Goal: Transaction & Acquisition: Purchase product/service

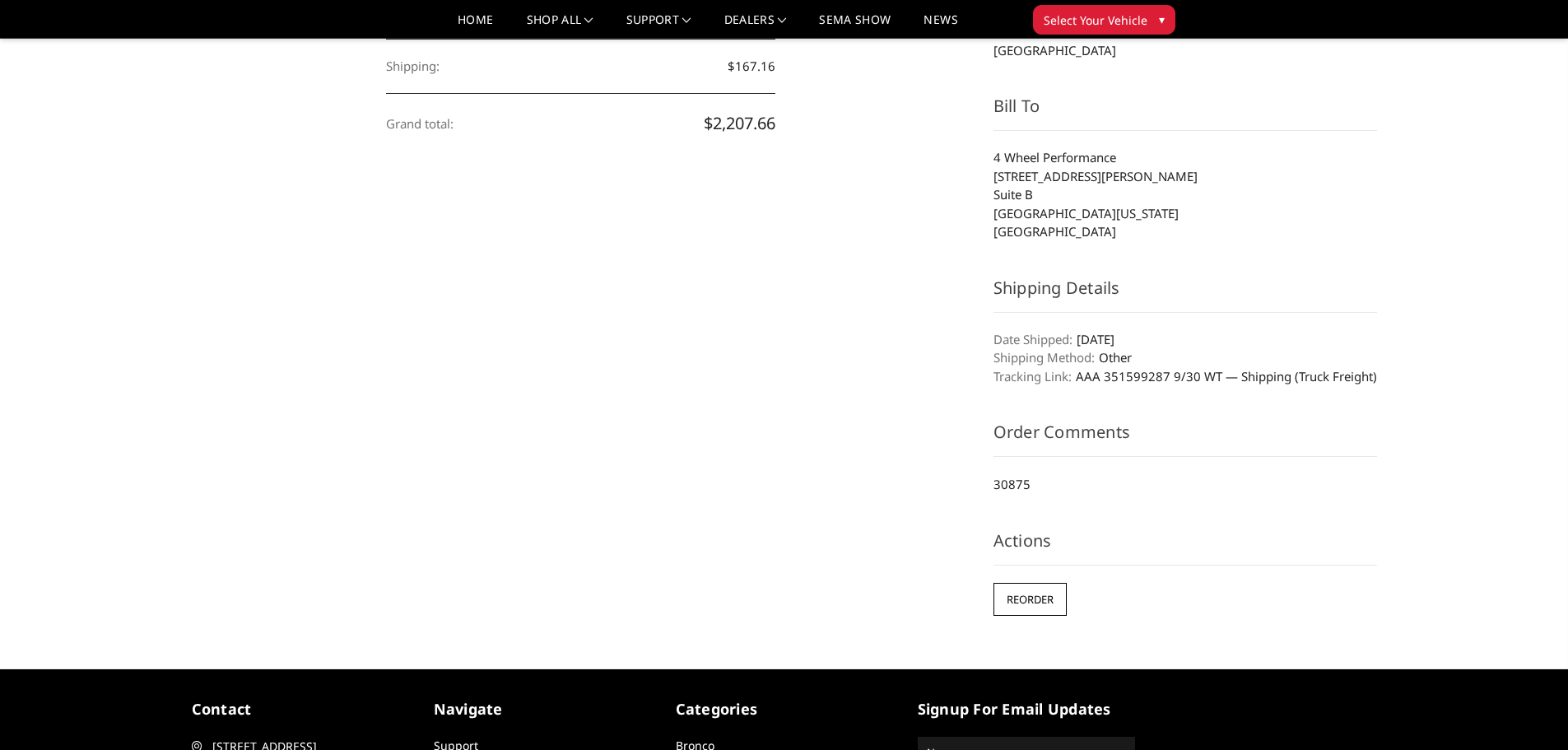
scroll to position [577, 0]
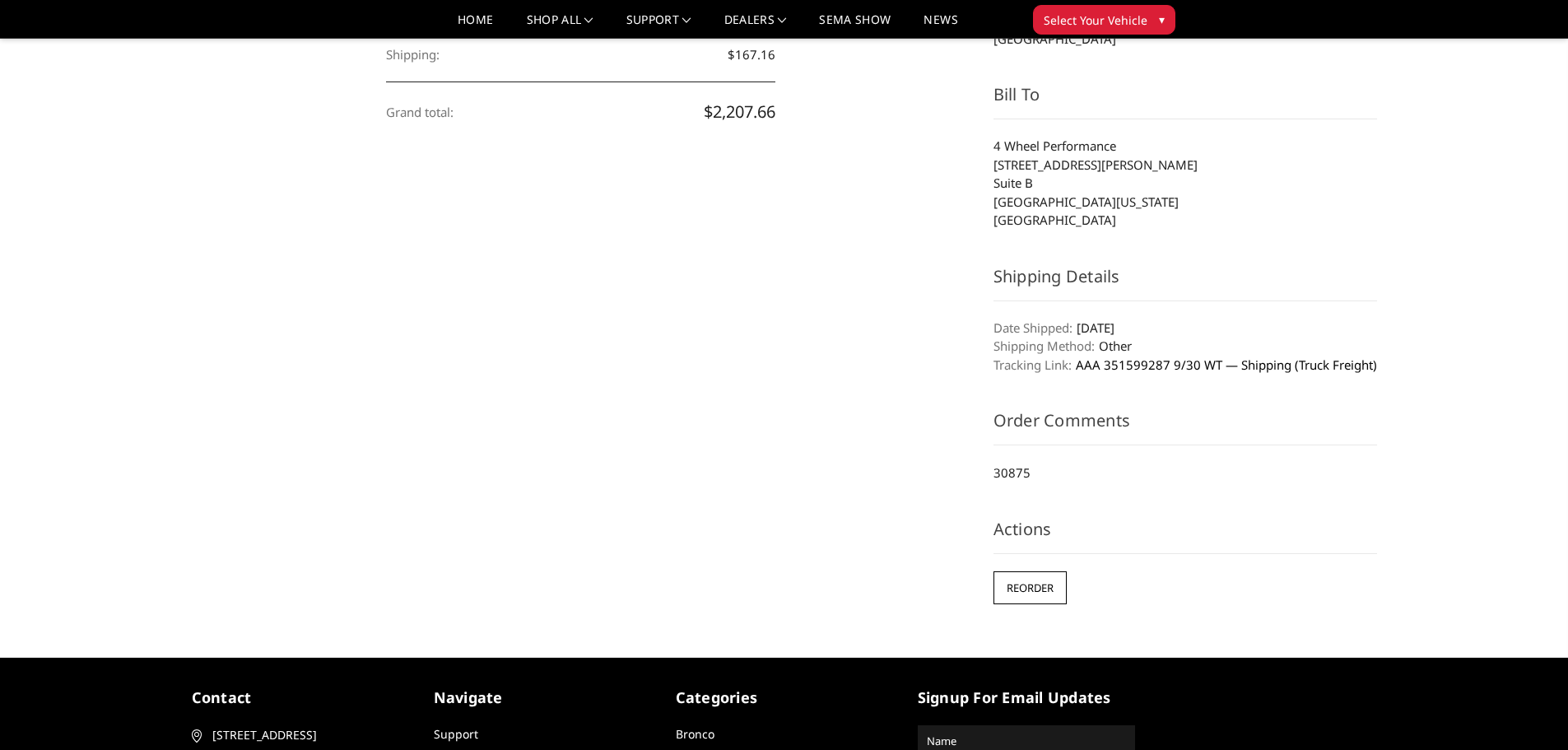
click at [1120, 365] on link "AAA 351599287 9/30 WT — Shipping (Truck Freight)" at bounding box center [1226, 364] width 301 height 16
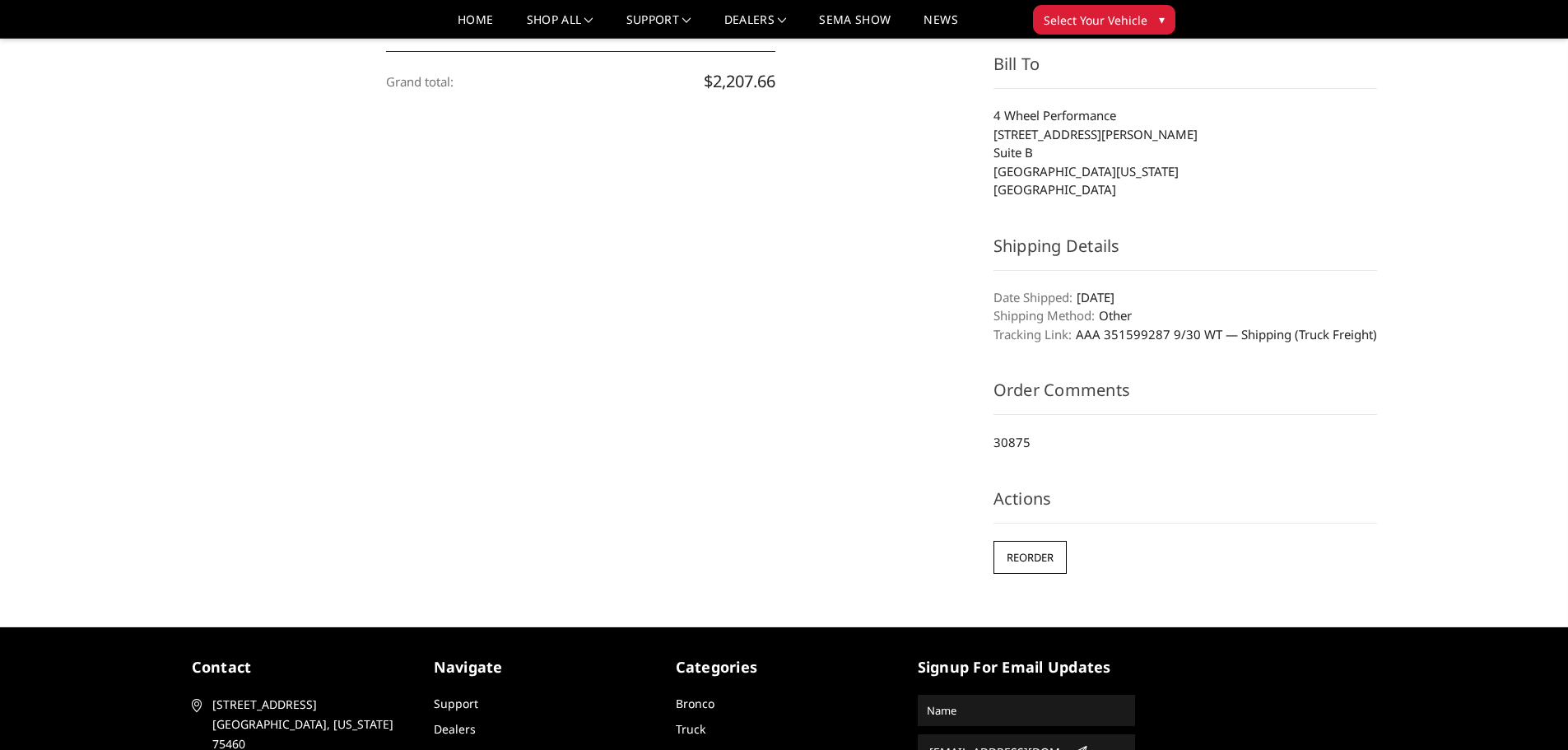
scroll to position [577, 0]
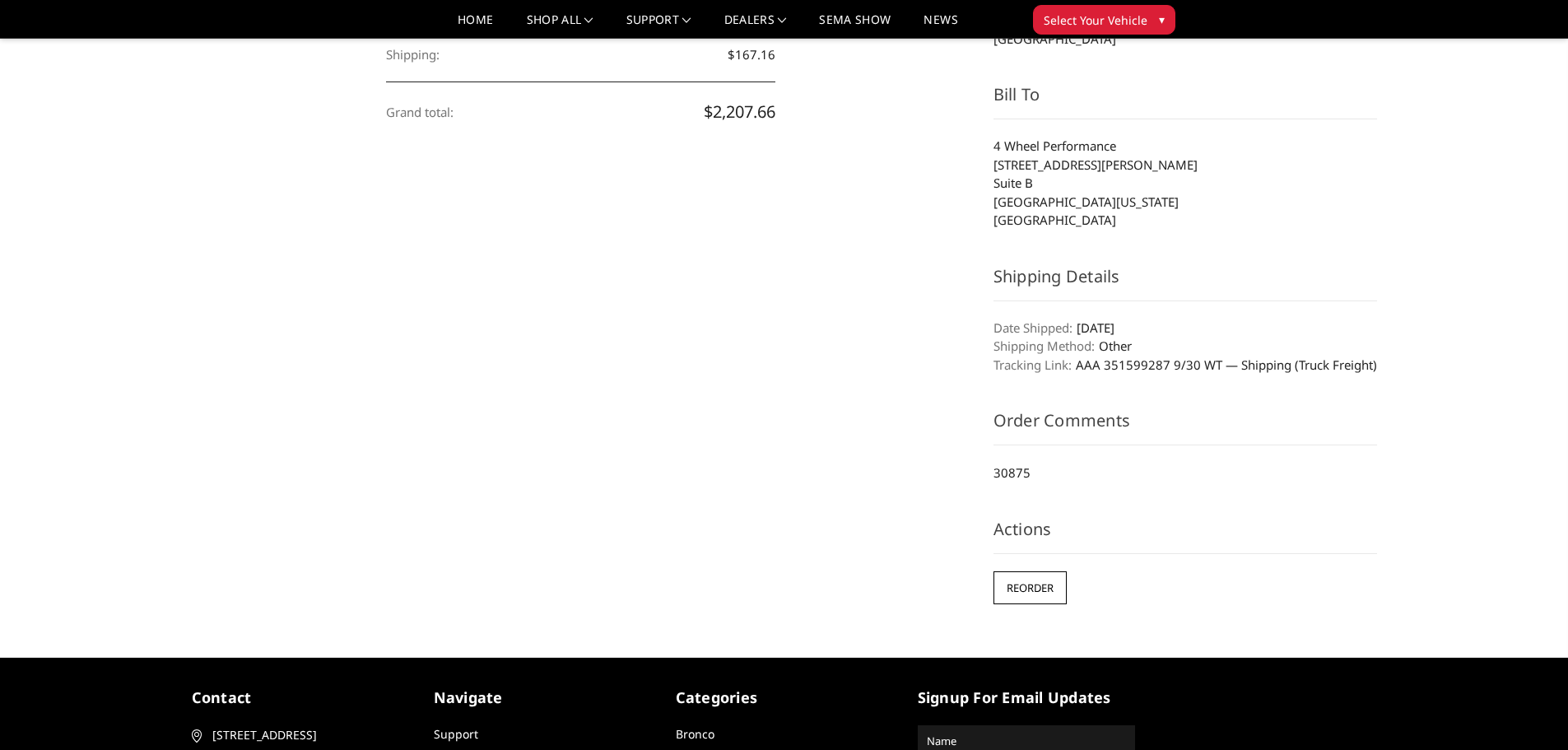
click at [1176, 406] on aside "Order Details Order status: SHIPPED Order date: 18th Sep 2025 Order total: $2,2…" at bounding box center [1185, 146] width 401 height 940
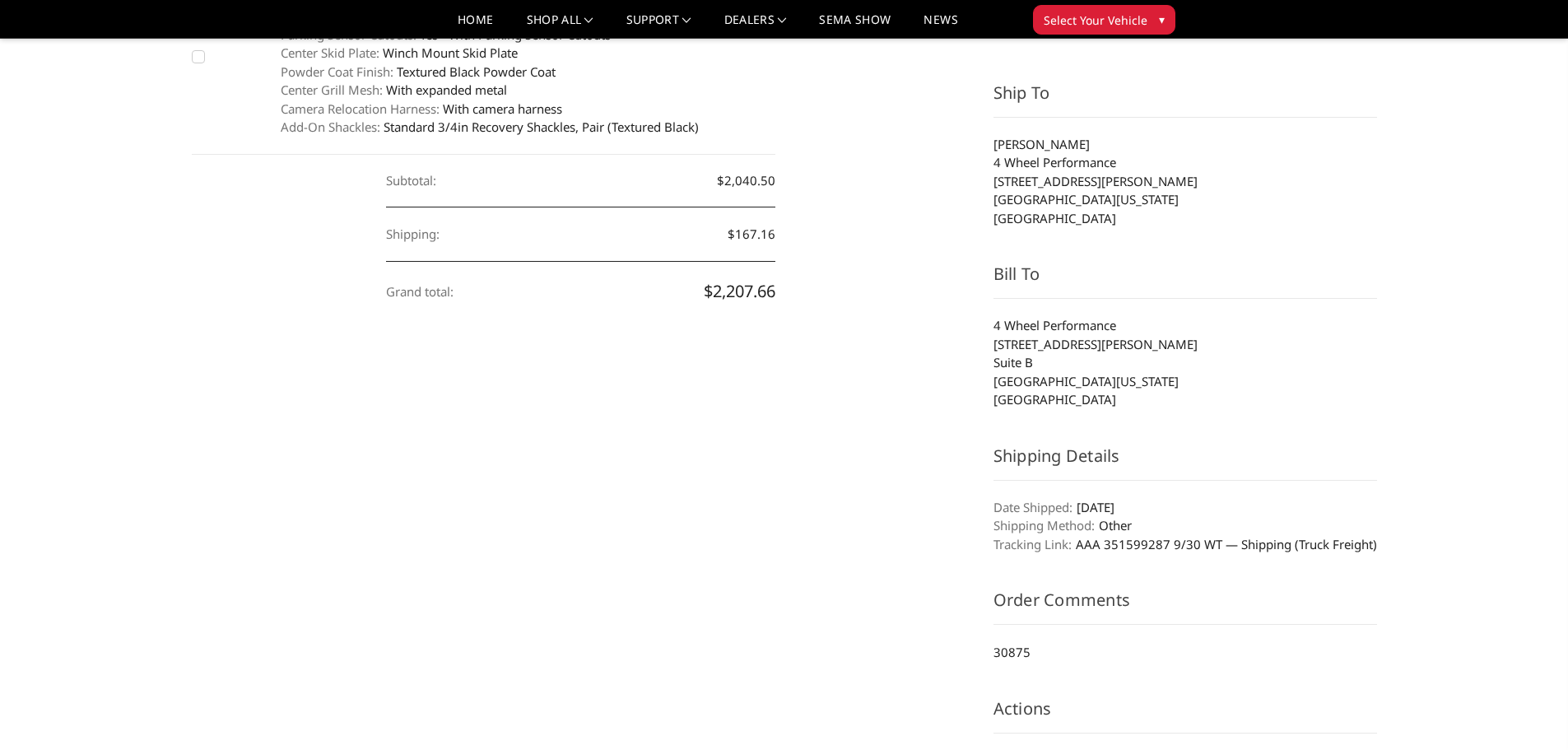
scroll to position [494, 0]
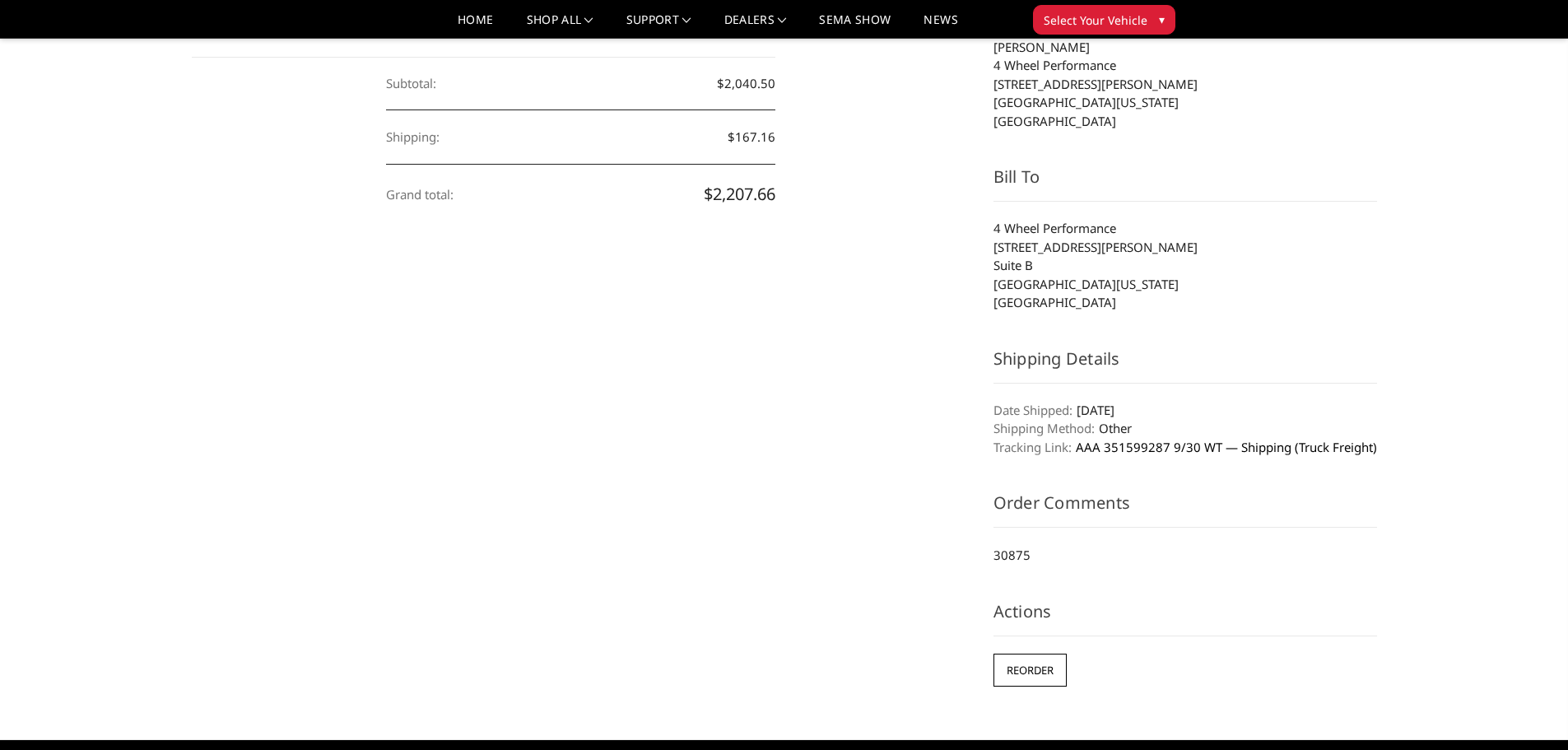
drag, startPoint x: 1075, startPoint y: 449, endPoint x: 1168, endPoint y: 451, distance: 93.0
click at [1168, 451] on dd "AAA 351599287 9/30 WT — Shipping (Truck Freight)" at bounding box center [1185, 448] width 384 height 19
copy link "AAA 351599287"
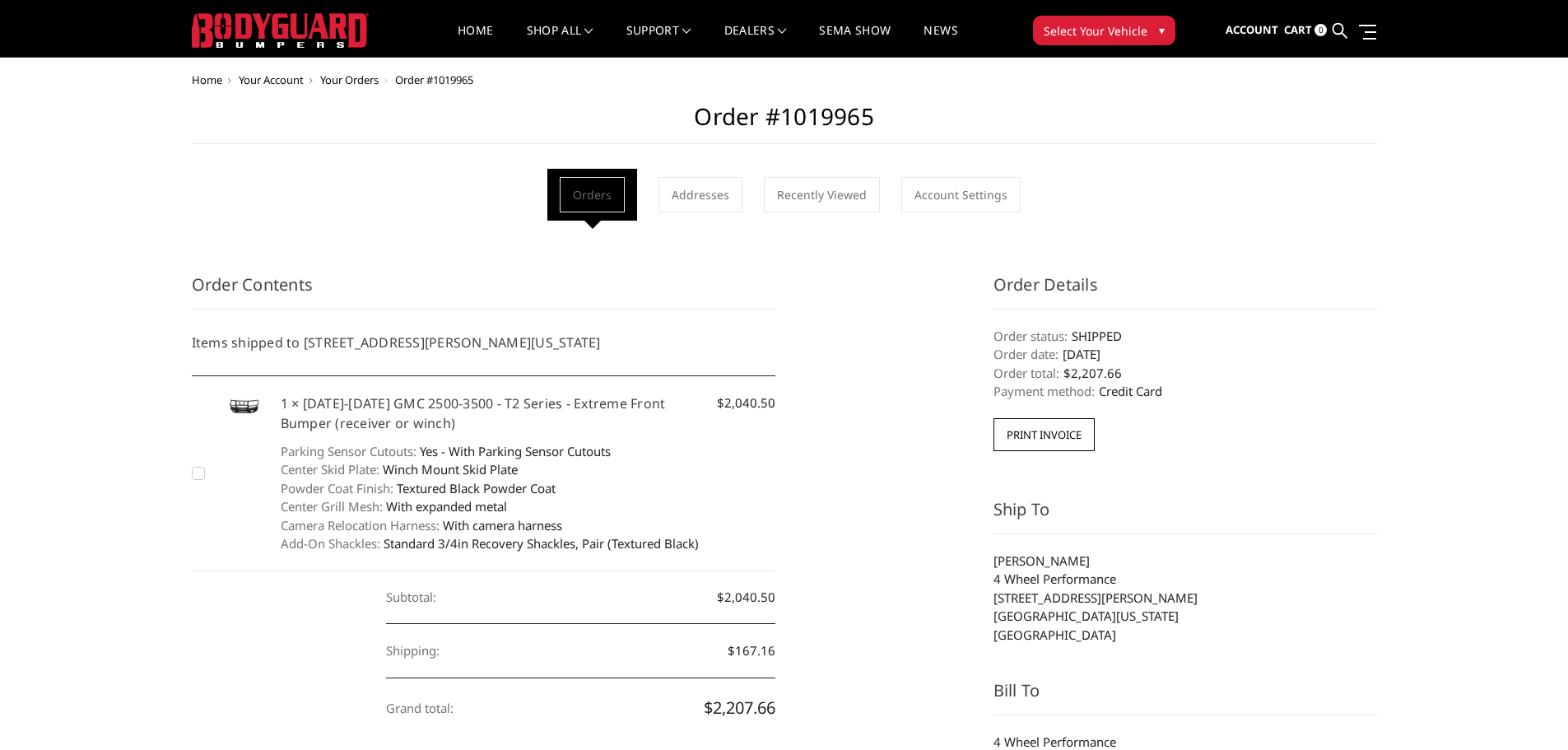
scroll to position [0, 0]
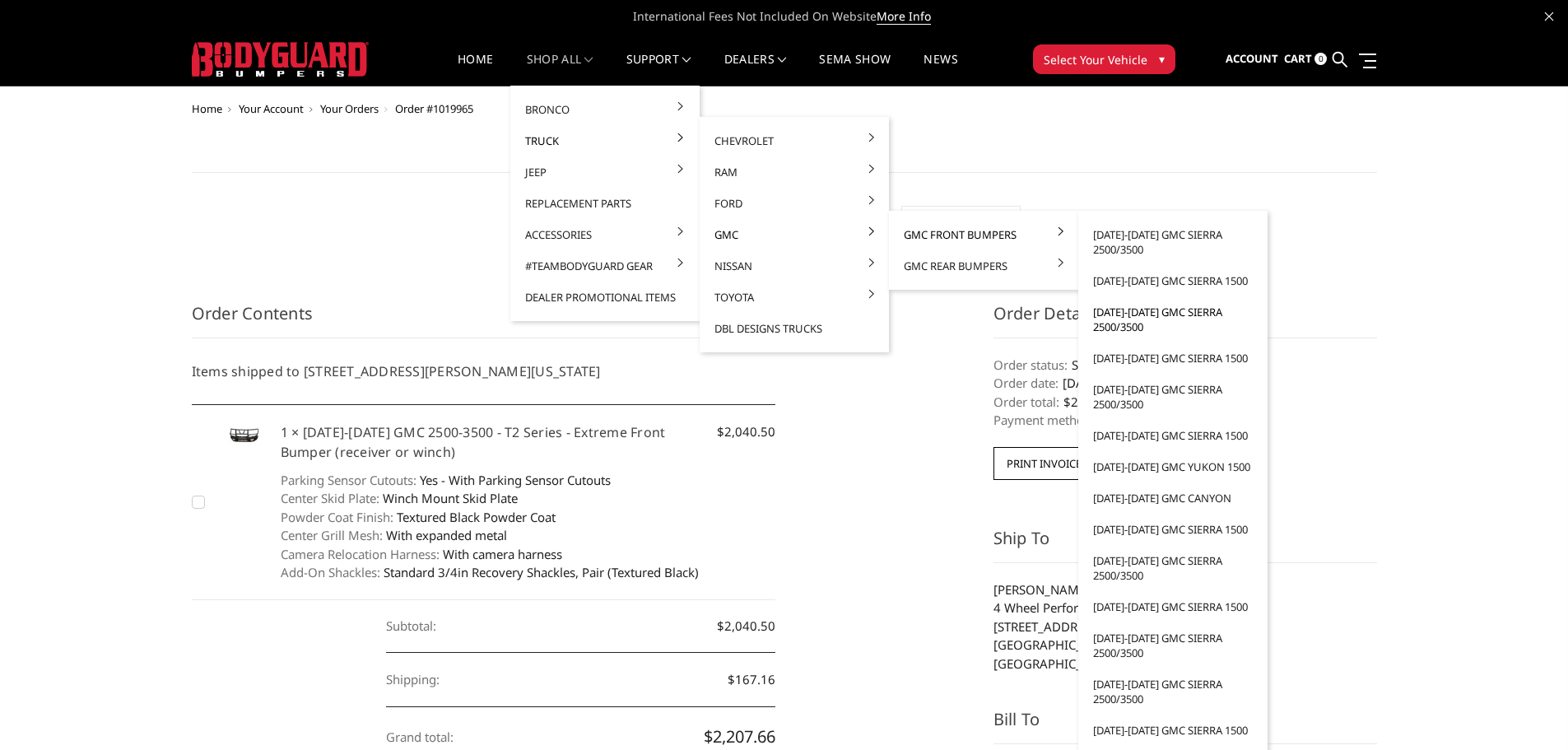
click at [1135, 332] on link "[DATE]-[DATE] GMC Sierra 2500/3500" at bounding box center [1174, 320] width 176 height 47
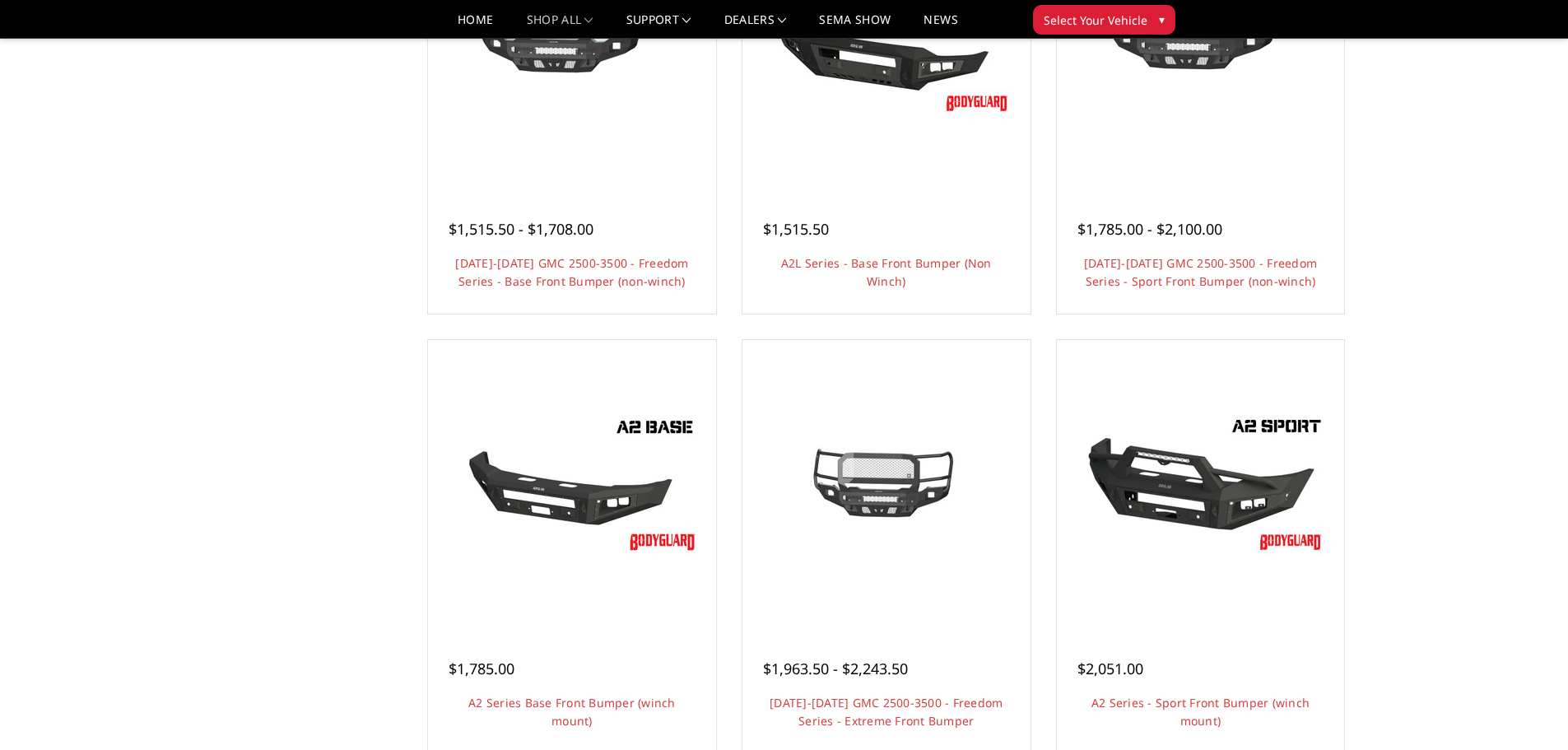
scroll to position [247, 0]
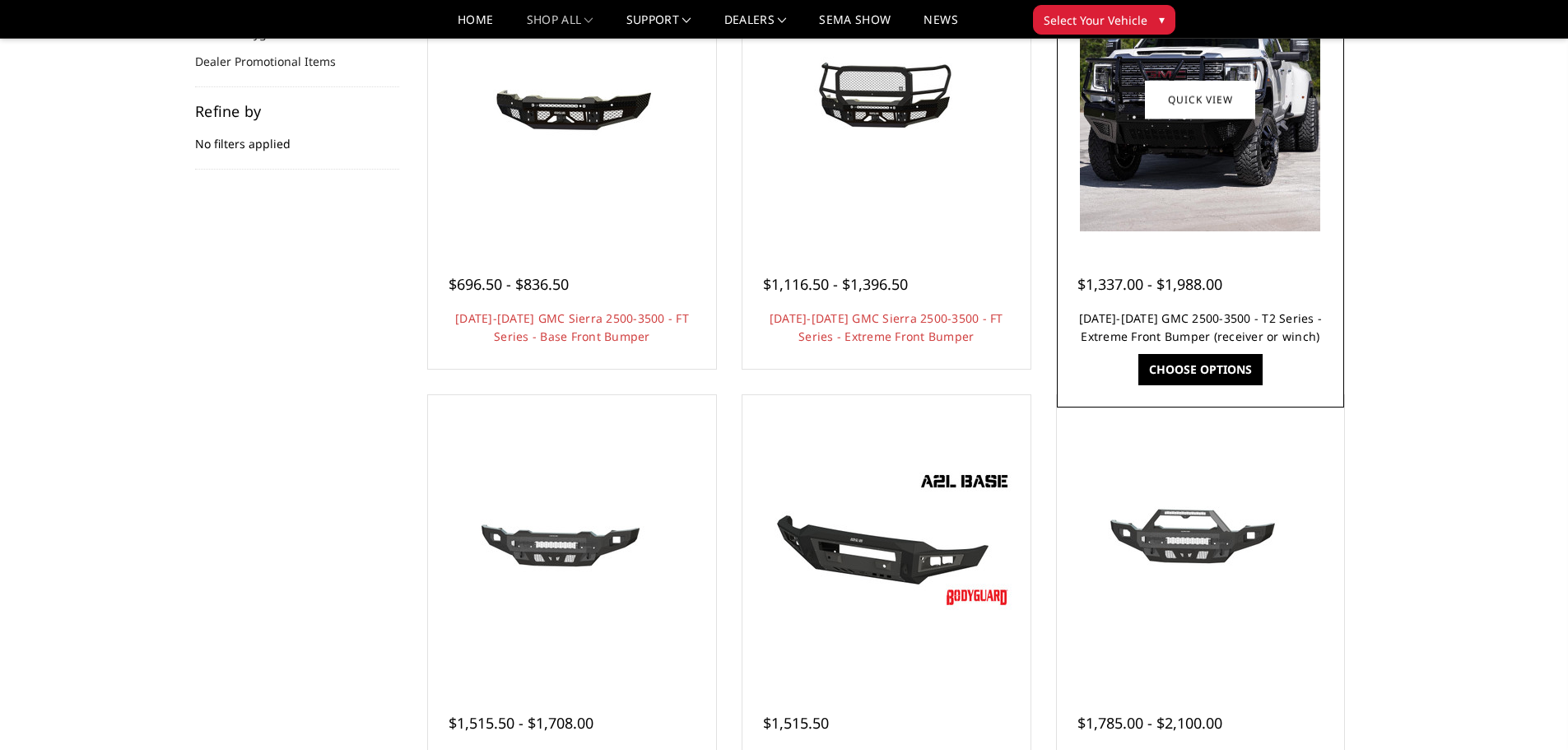
click at [1234, 332] on link "[DATE]-[DATE] GMC 2500-3500 - T2 Series - Extreme Front Bumper (receiver or win…" at bounding box center [1201, 327] width 243 height 34
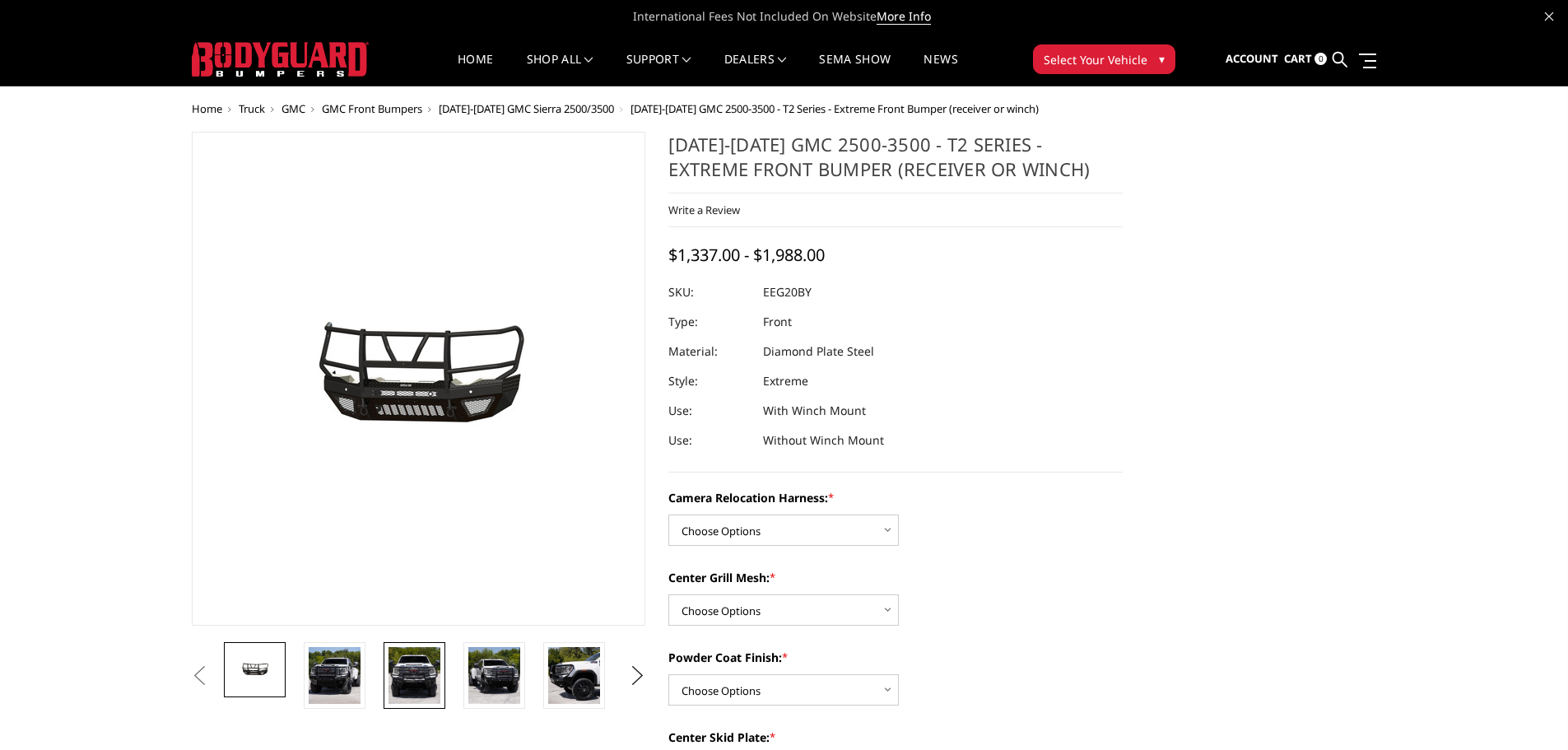
click at [444, 699] on link at bounding box center [415, 675] width 62 height 67
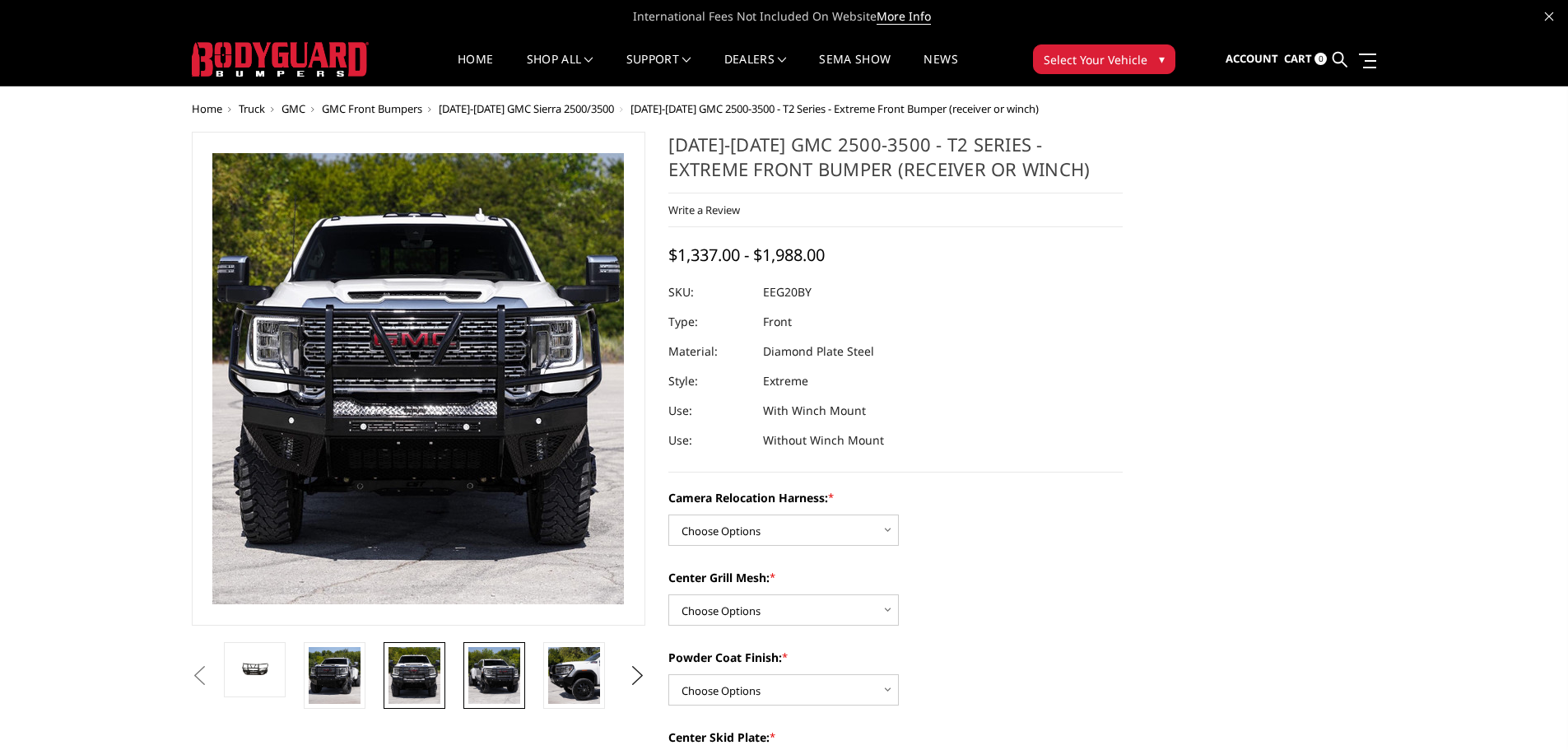
click at [500, 679] on img at bounding box center [494, 675] width 52 height 57
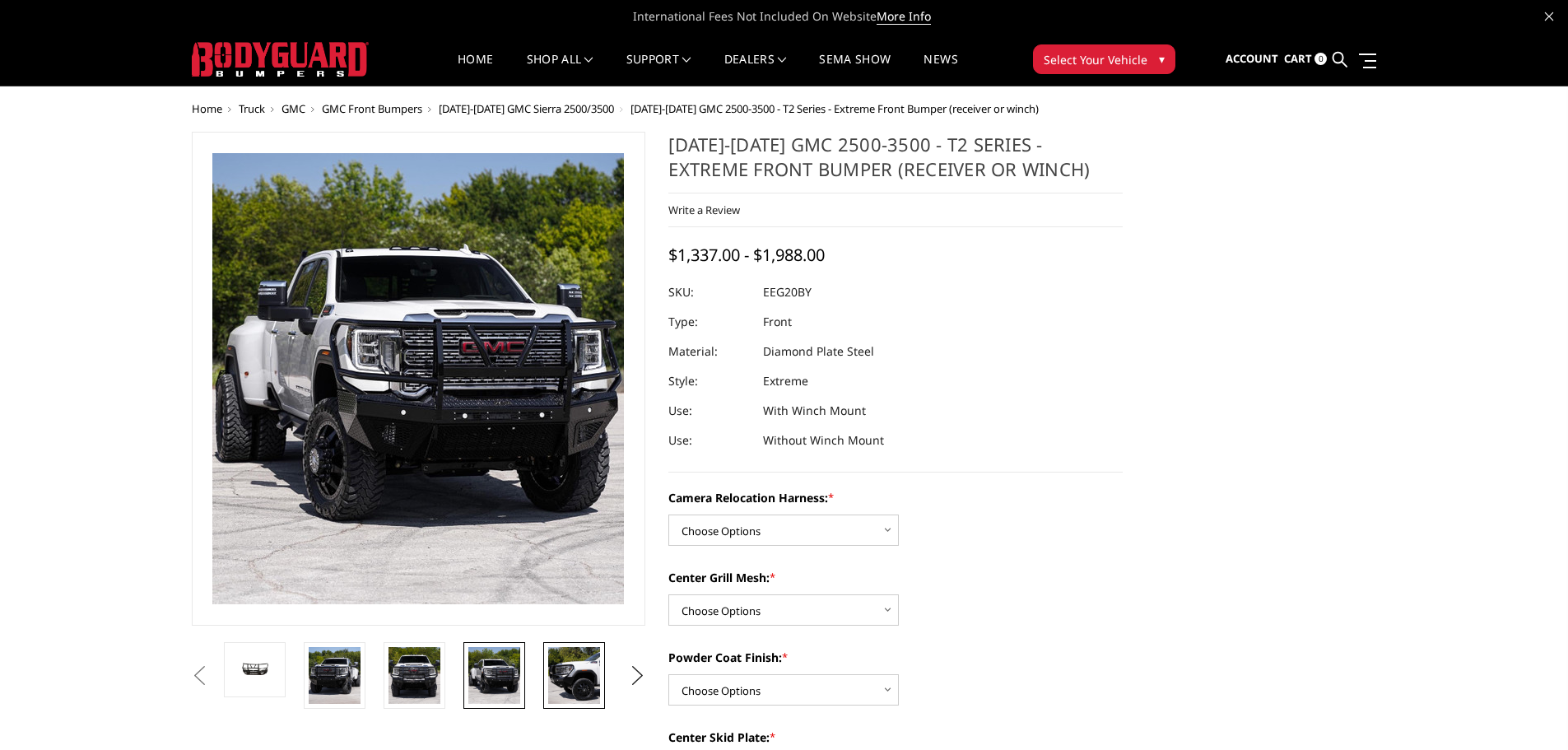
click at [567, 672] on img at bounding box center [575, 675] width 52 height 57
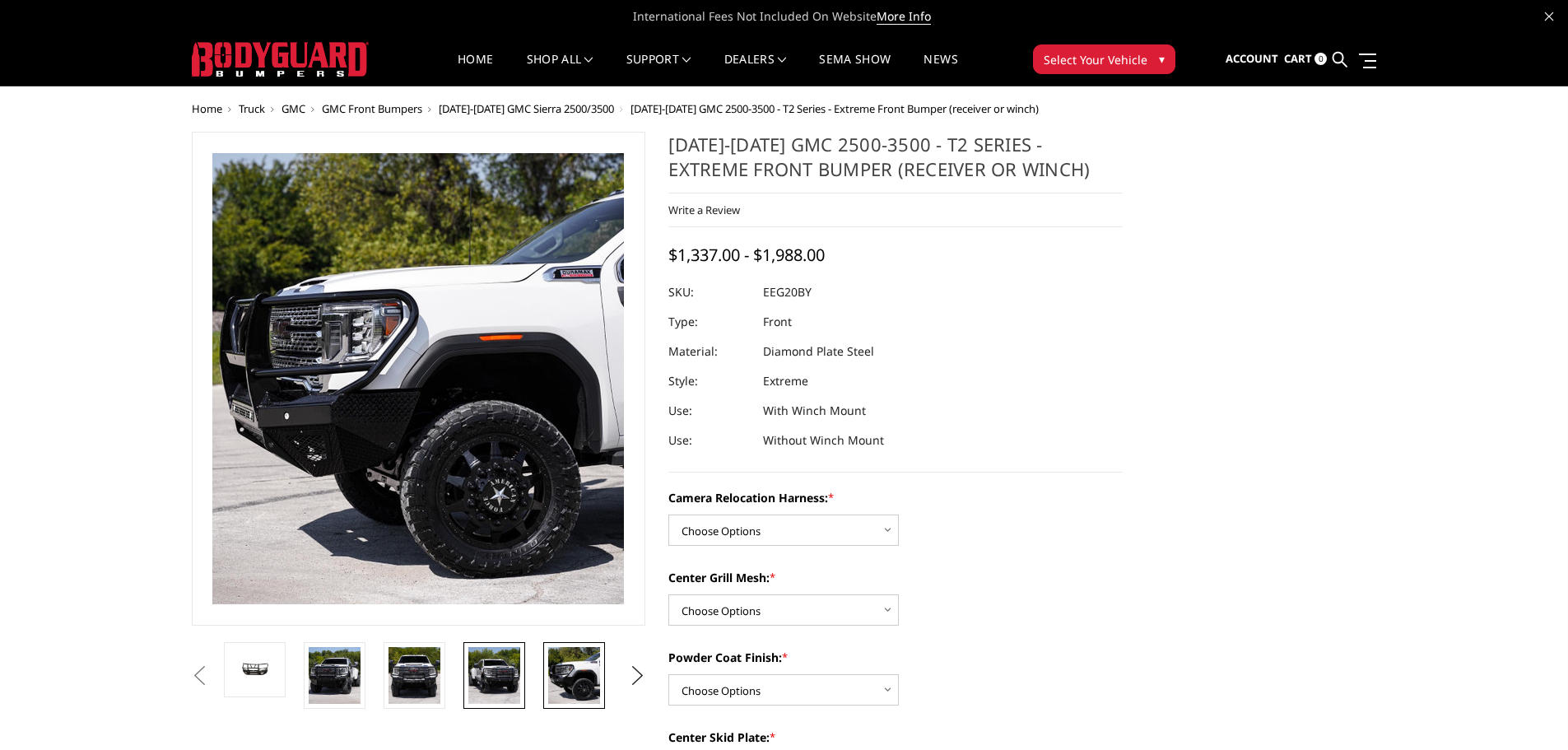
click at [516, 689] on img at bounding box center [494, 675] width 52 height 57
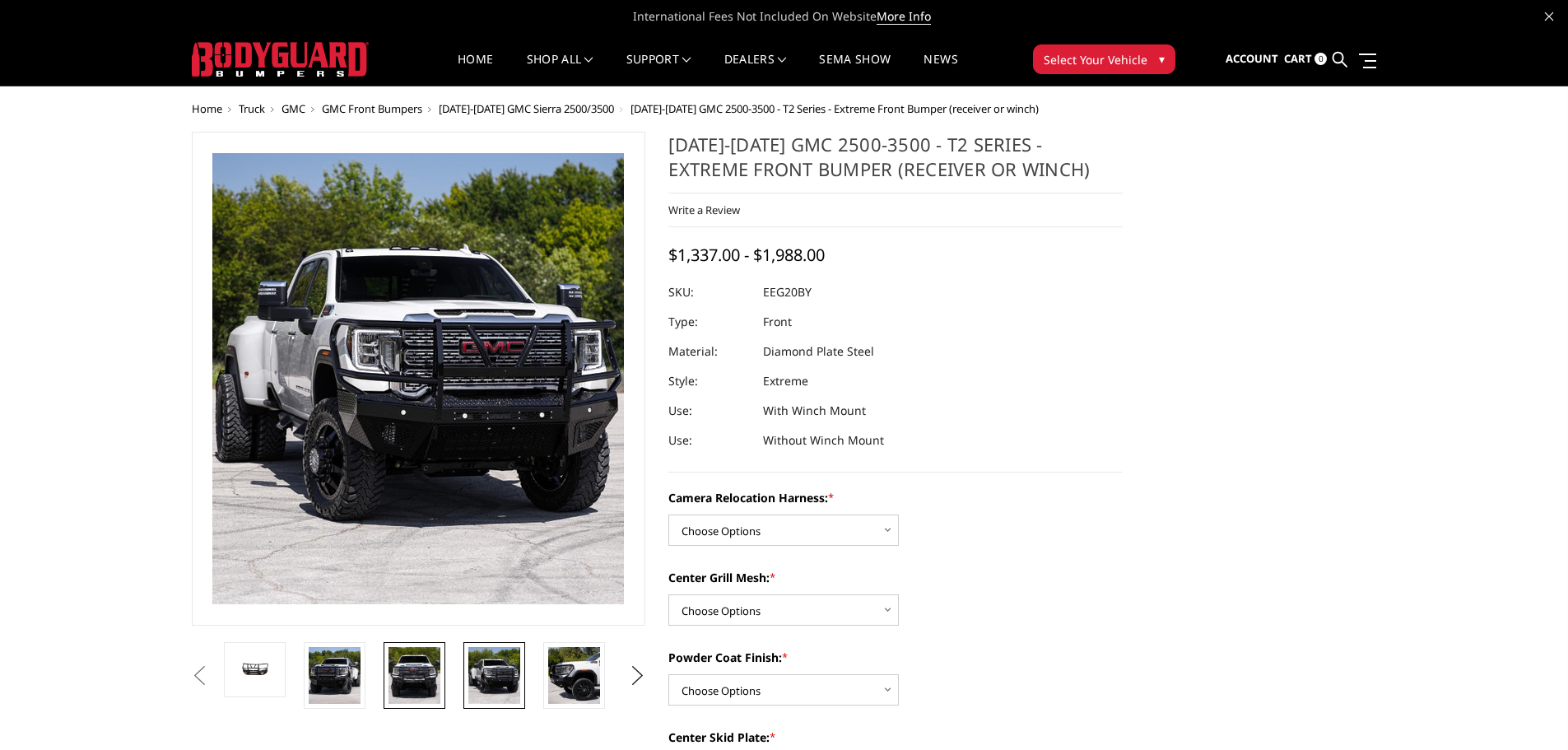
click at [386, 677] on link at bounding box center [415, 675] width 62 height 67
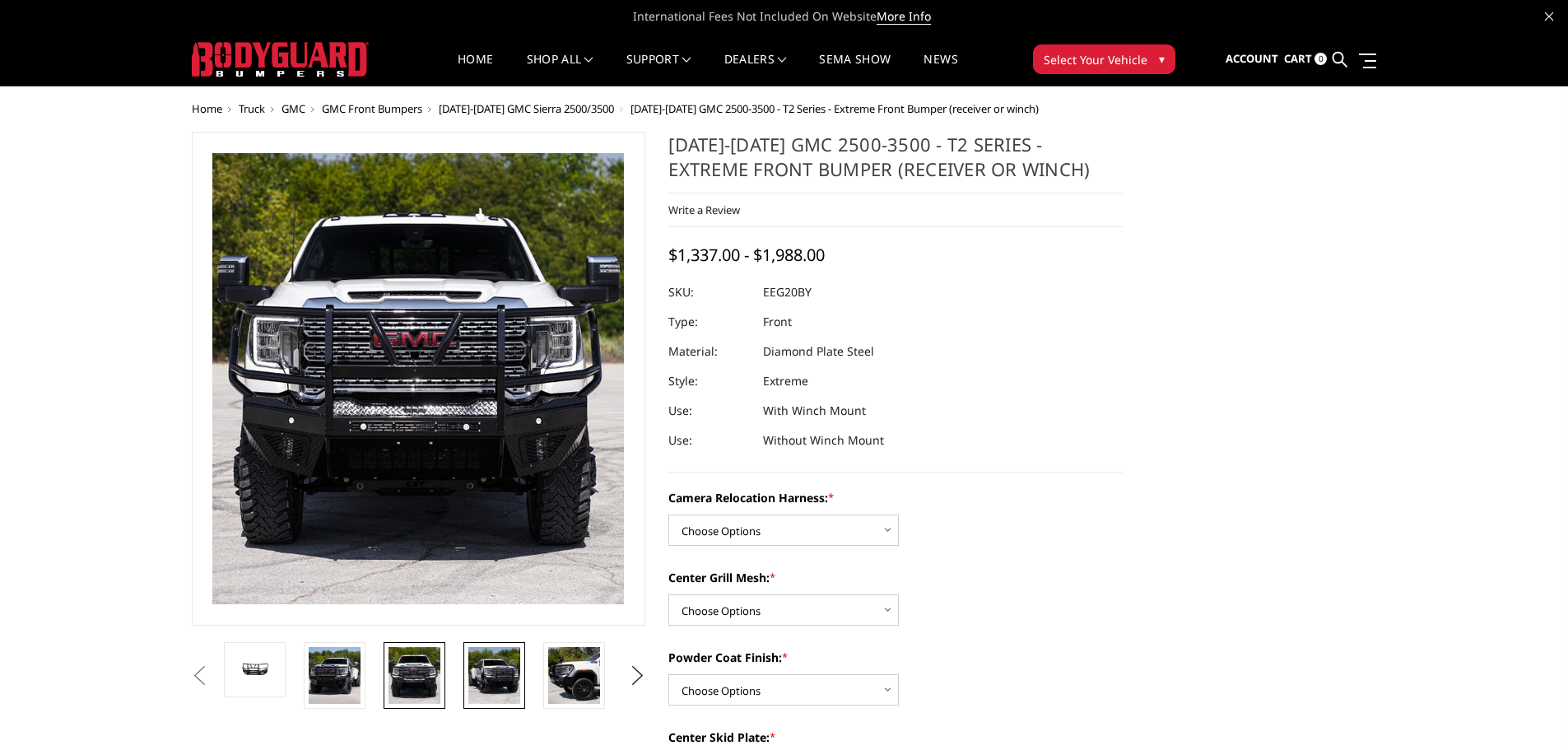
click at [491, 670] on img at bounding box center [494, 675] width 52 height 57
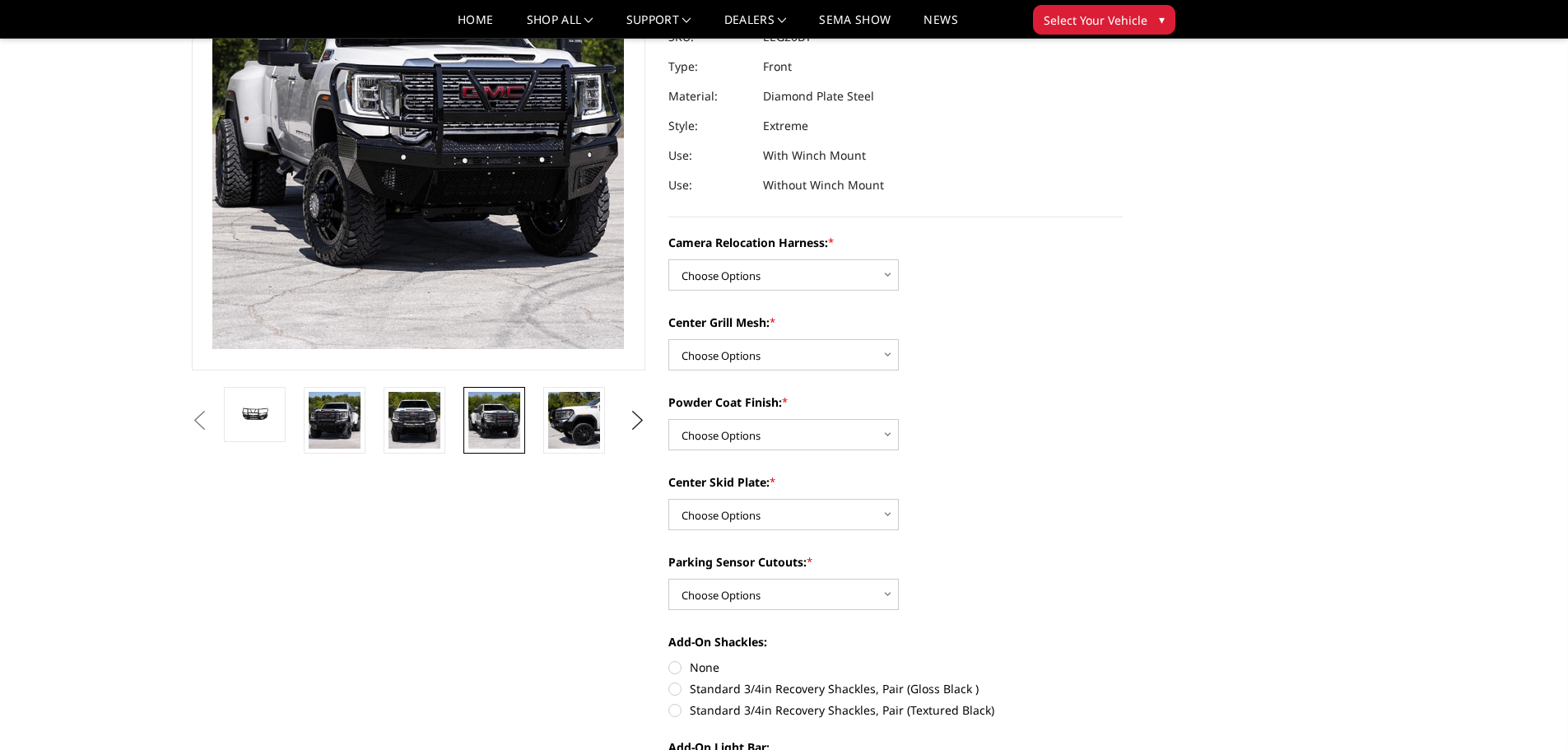
scroll to position [82, 0]
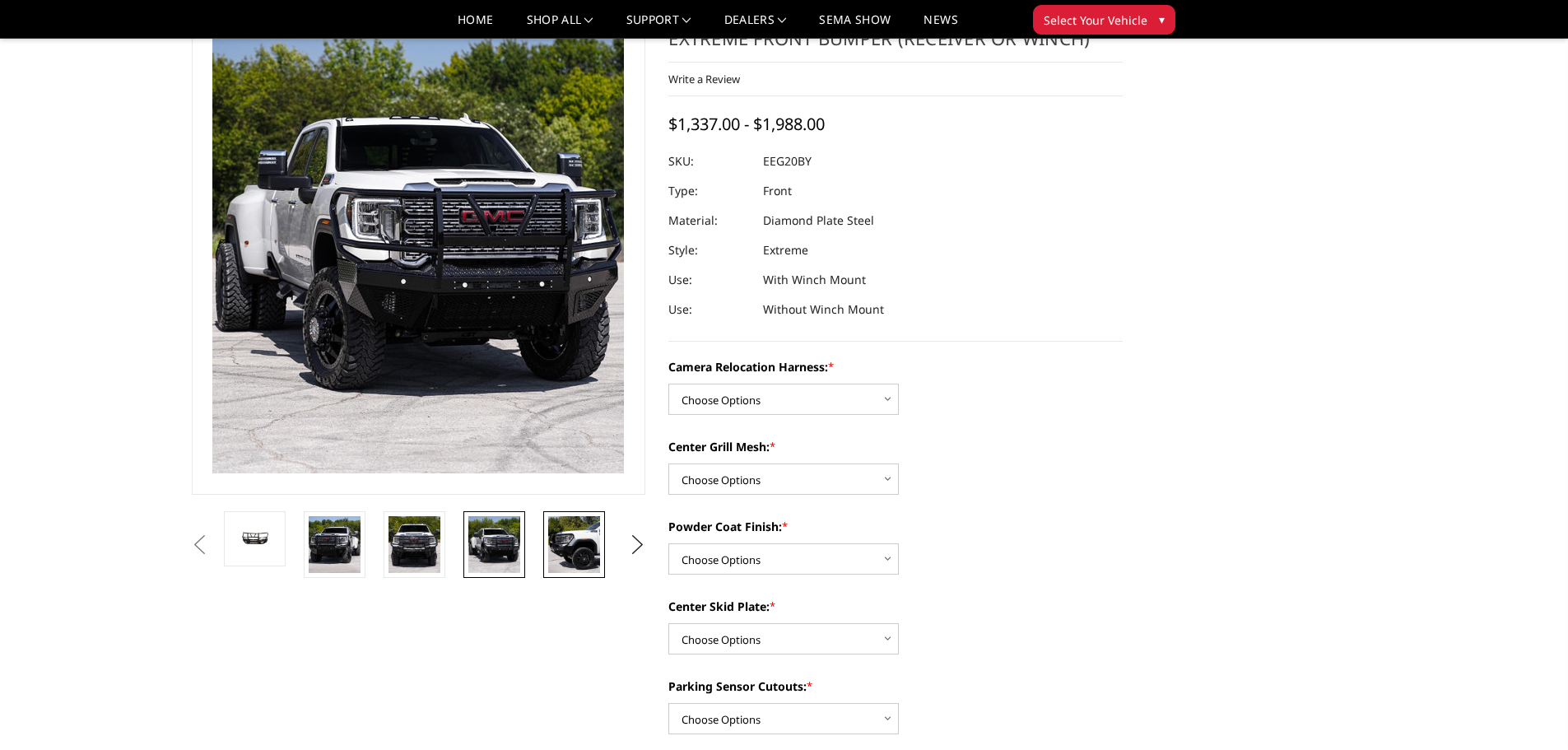
click at [566, 560] on img at bounding box center [575, 545] width 52 height 57
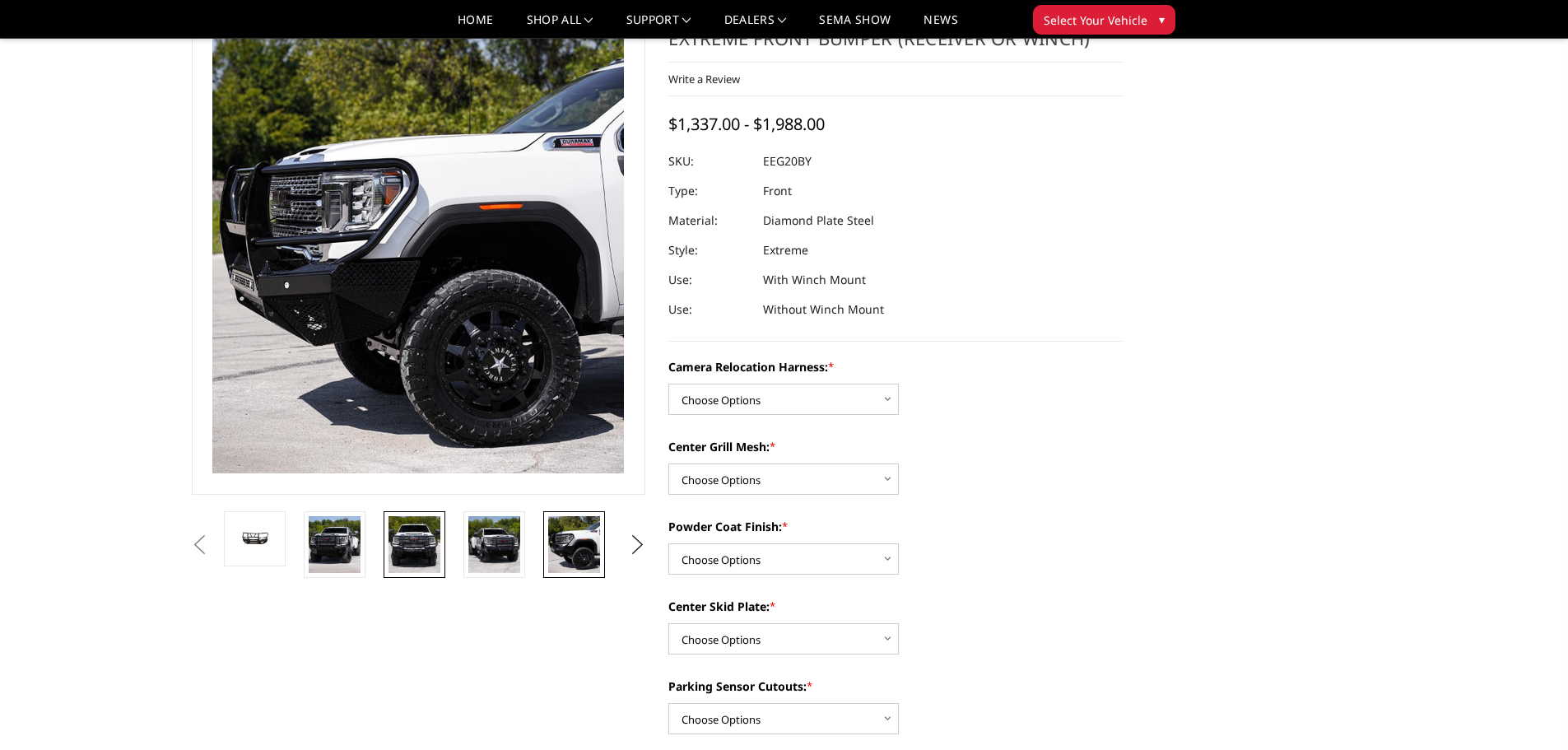
click at [428, 550] on img at bounding box center [415, 545] width 52 height 57
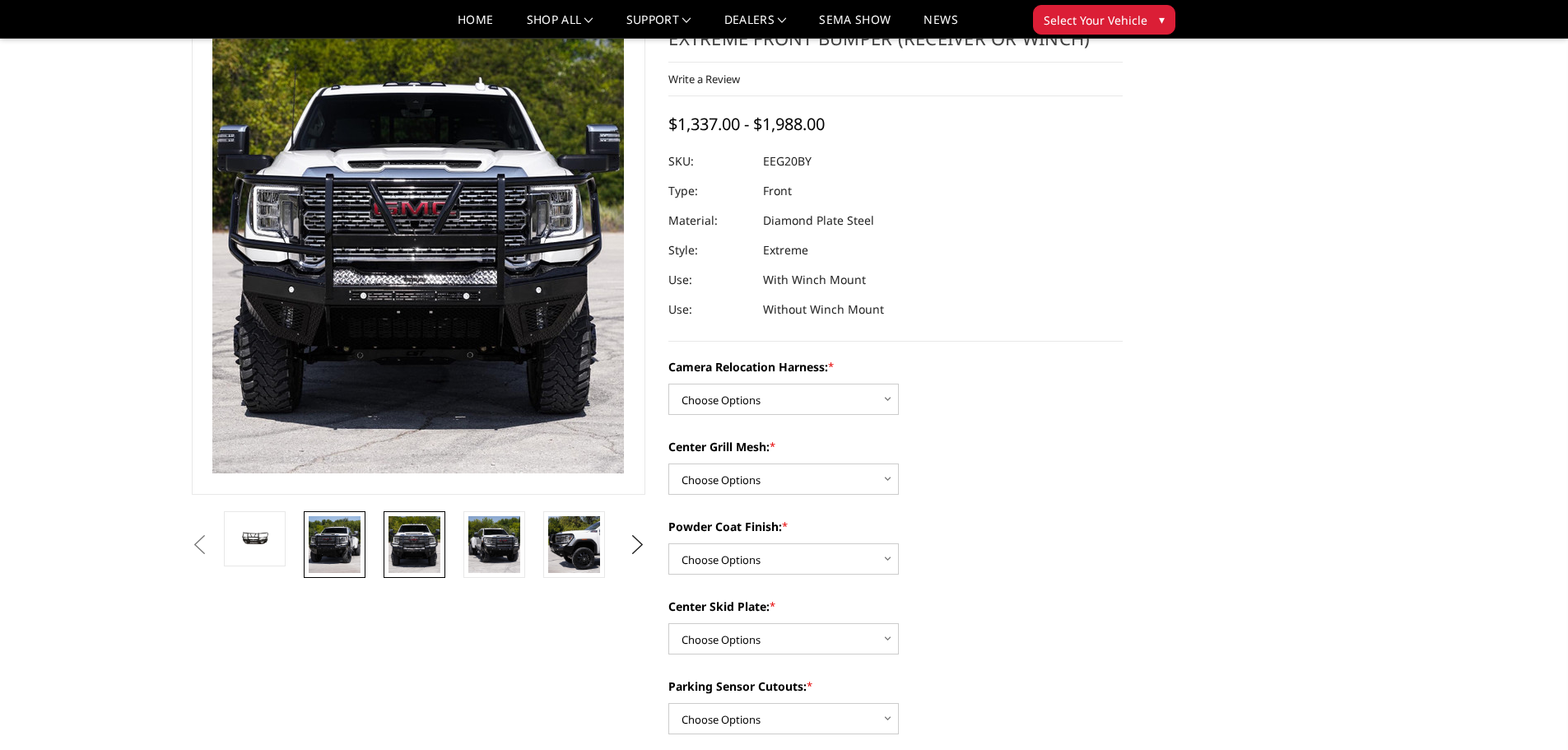
click at [362, 543] on link at bounding box center [334, 544] width 62 height 67
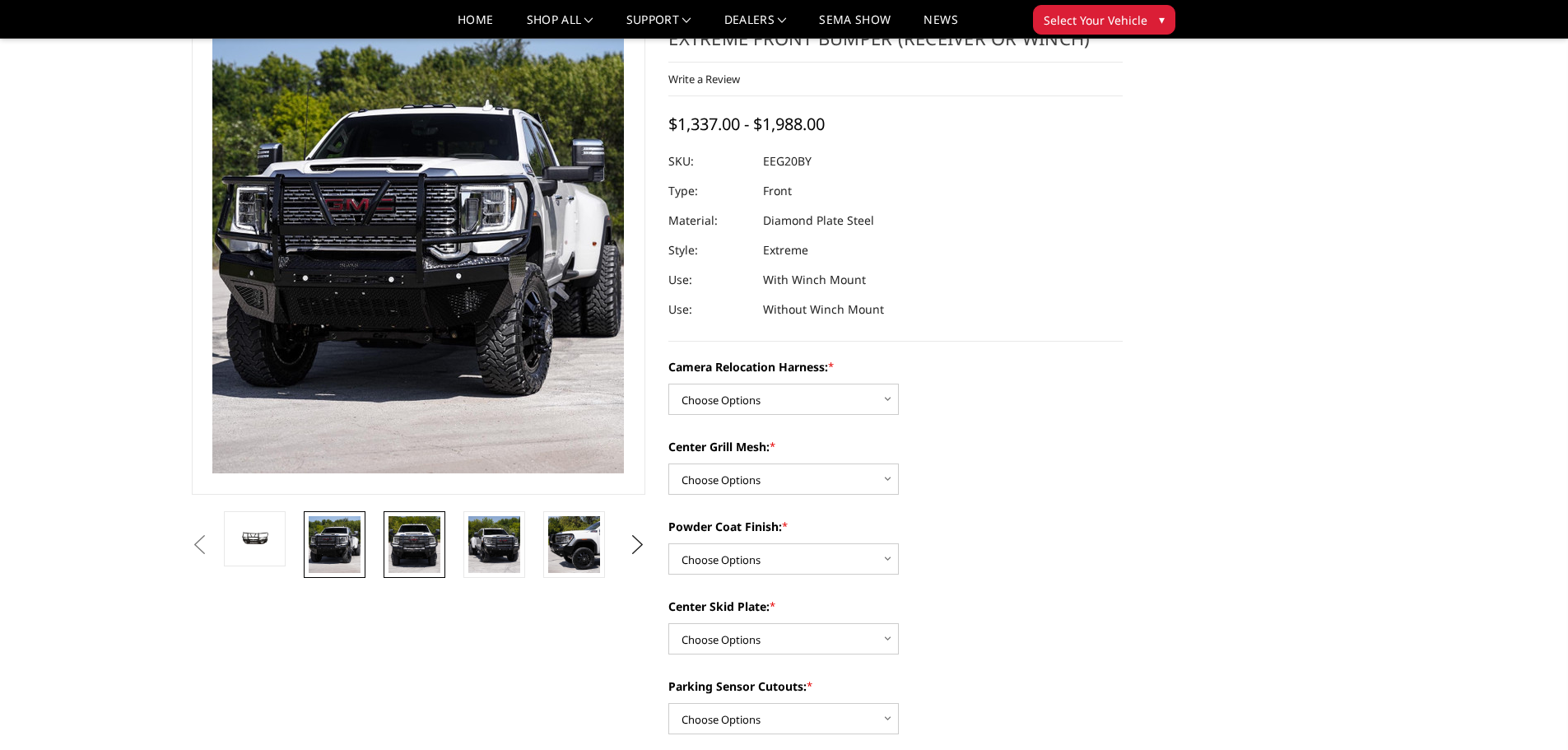
click at [406, 545] on img at bounding box center [415, 545] width 52 height 57
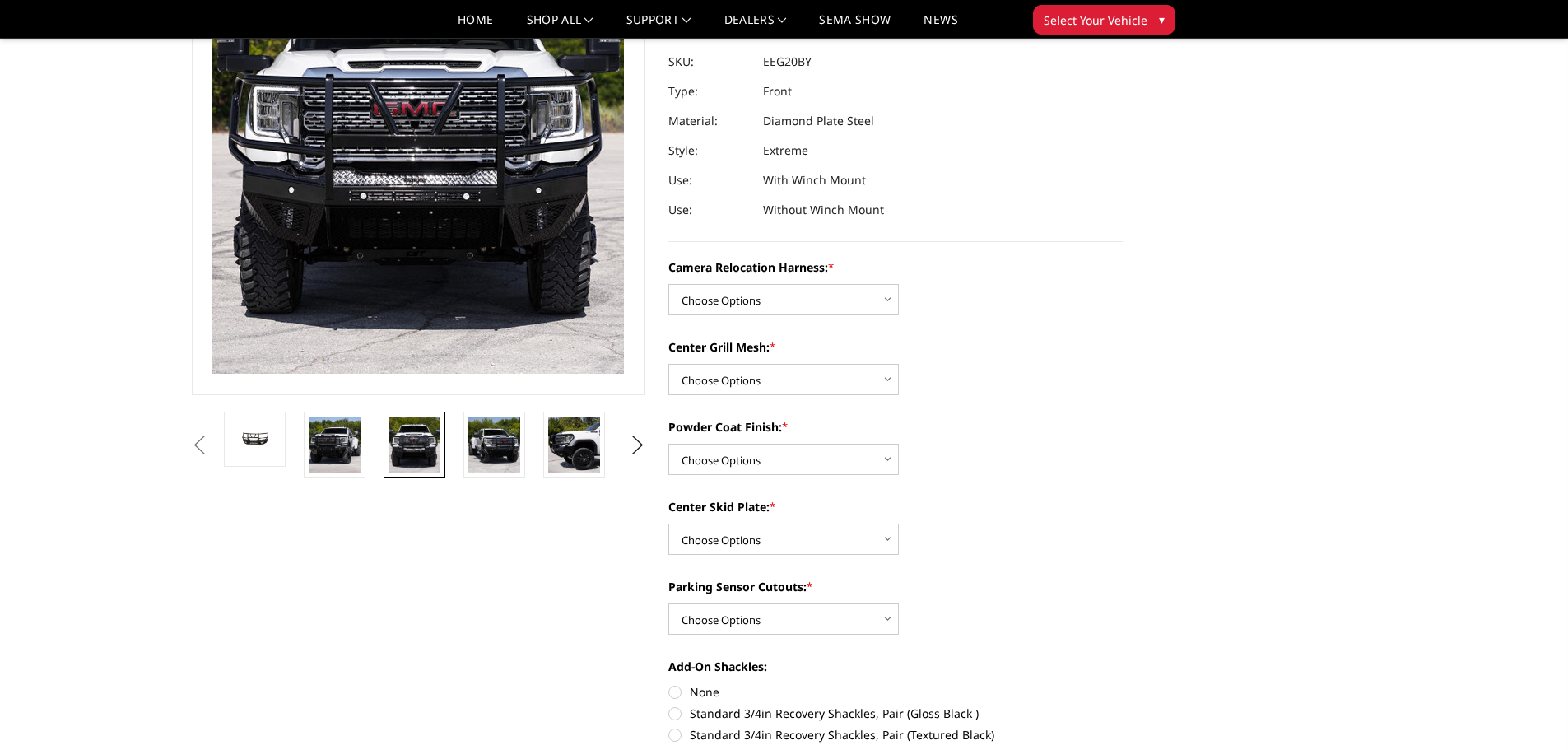
scroll to position [165, 0]
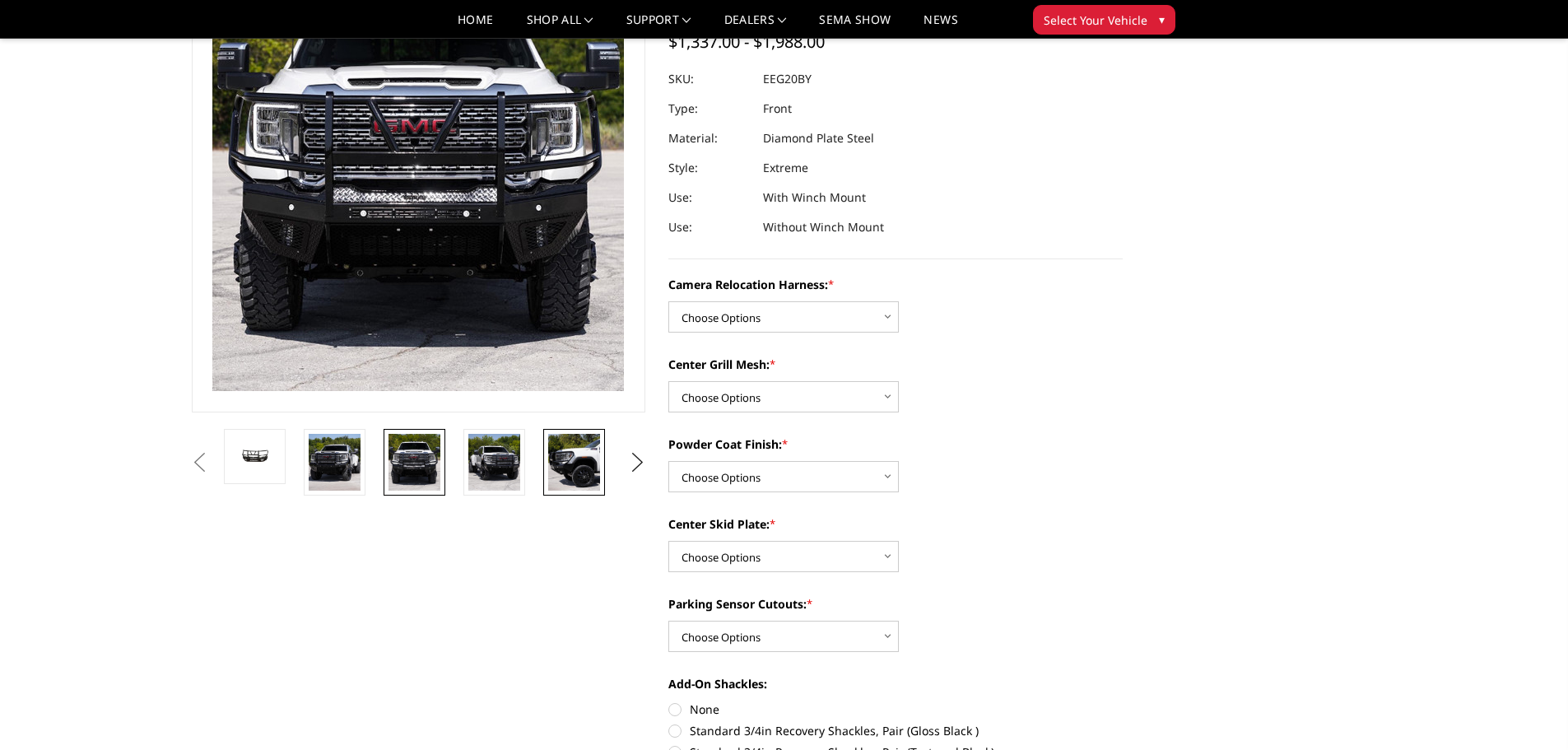
click at [594, 457] on img at bounding box center [575, 462] width 52 height 57
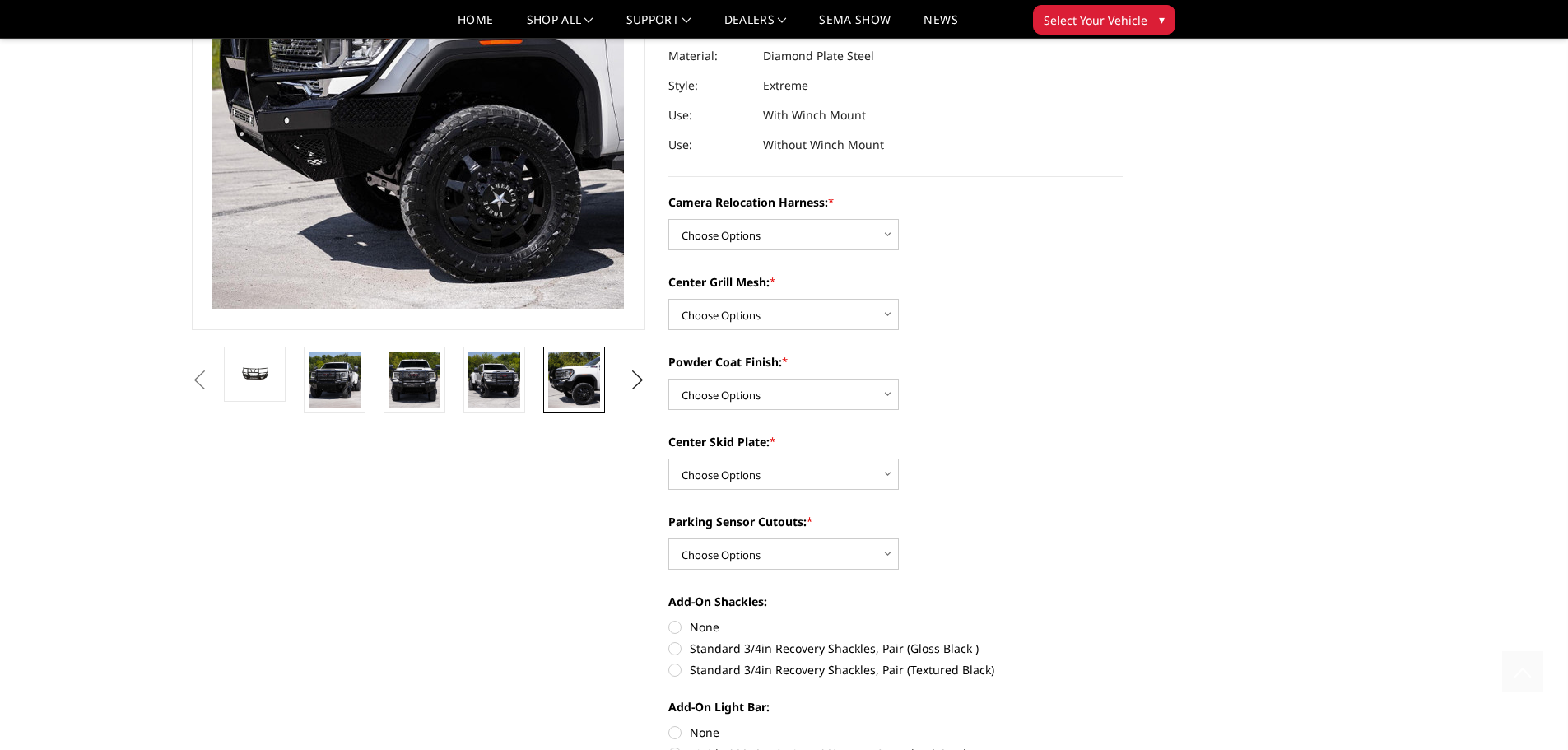
scroll to position [0, 0]
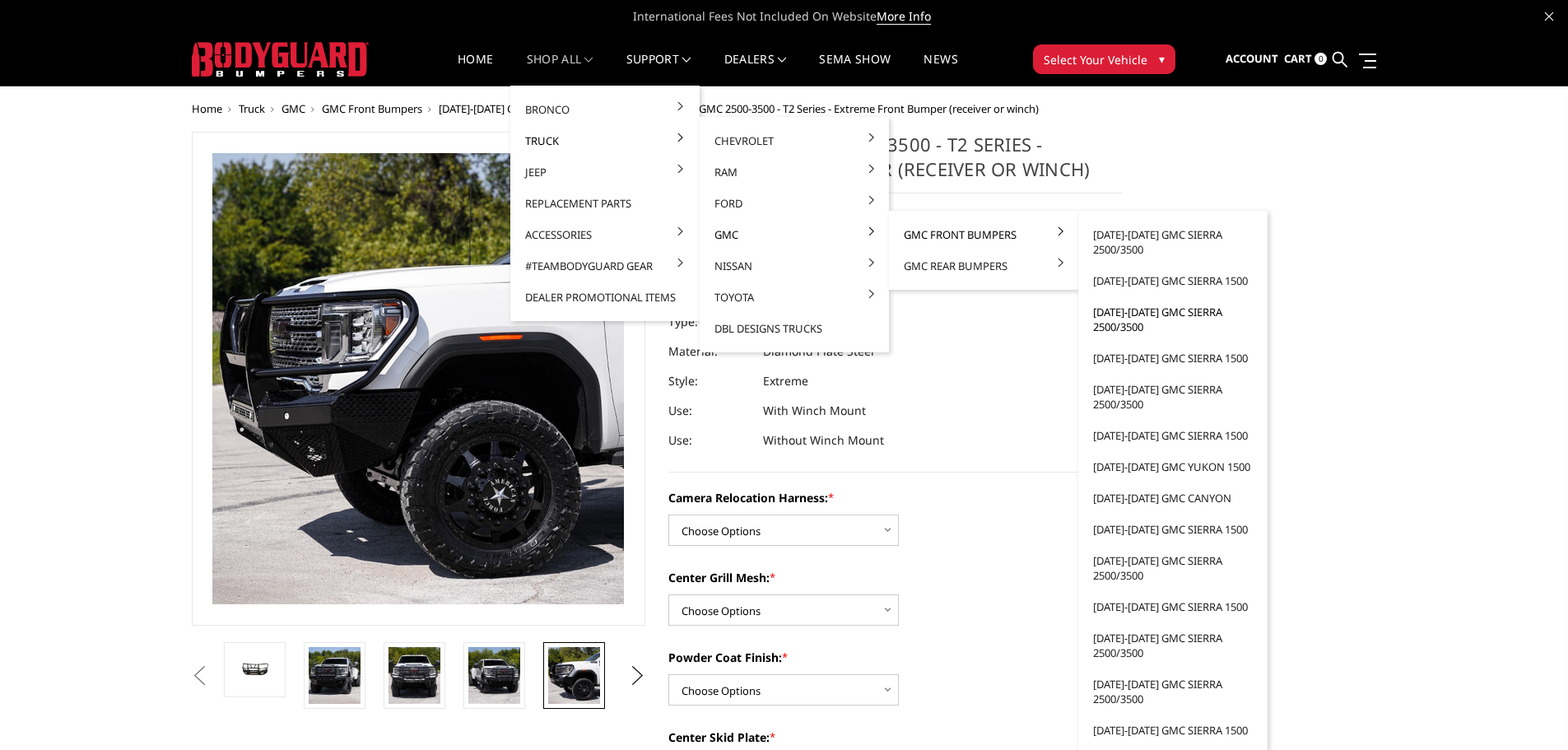
click at [1118, 318] on link "[DATE]-[DATE] GMC Sierra 2500/3500" at bounding box center [1174, 320] width 176 height 47
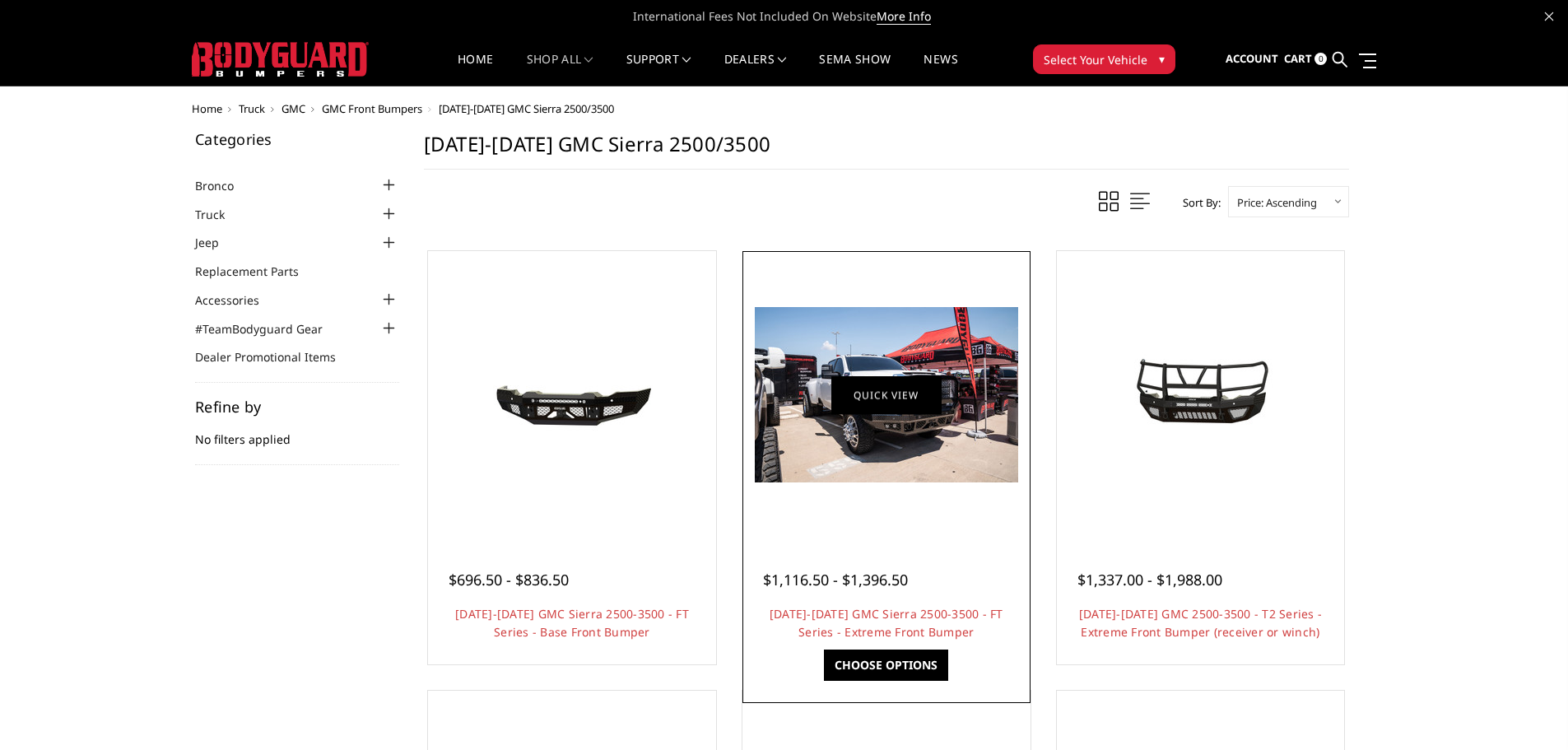
click at [893, 419] on figure "Quick view" at bounding box center [886, 394] width 280 height 280
click at [910, 670] on link "Choose Options" at bounding box center [886, 665] width 124 height 31
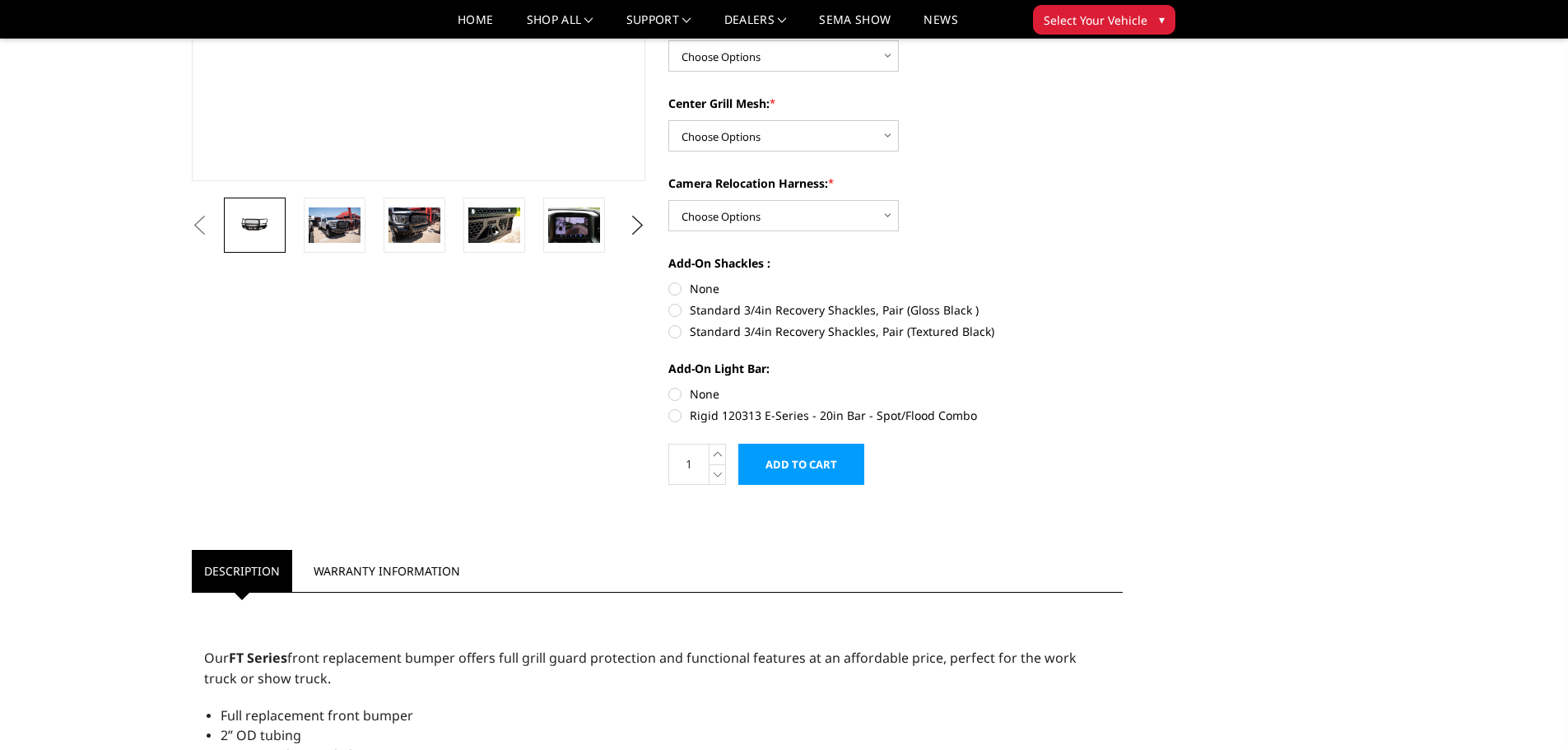
scroll to position [165, 0]
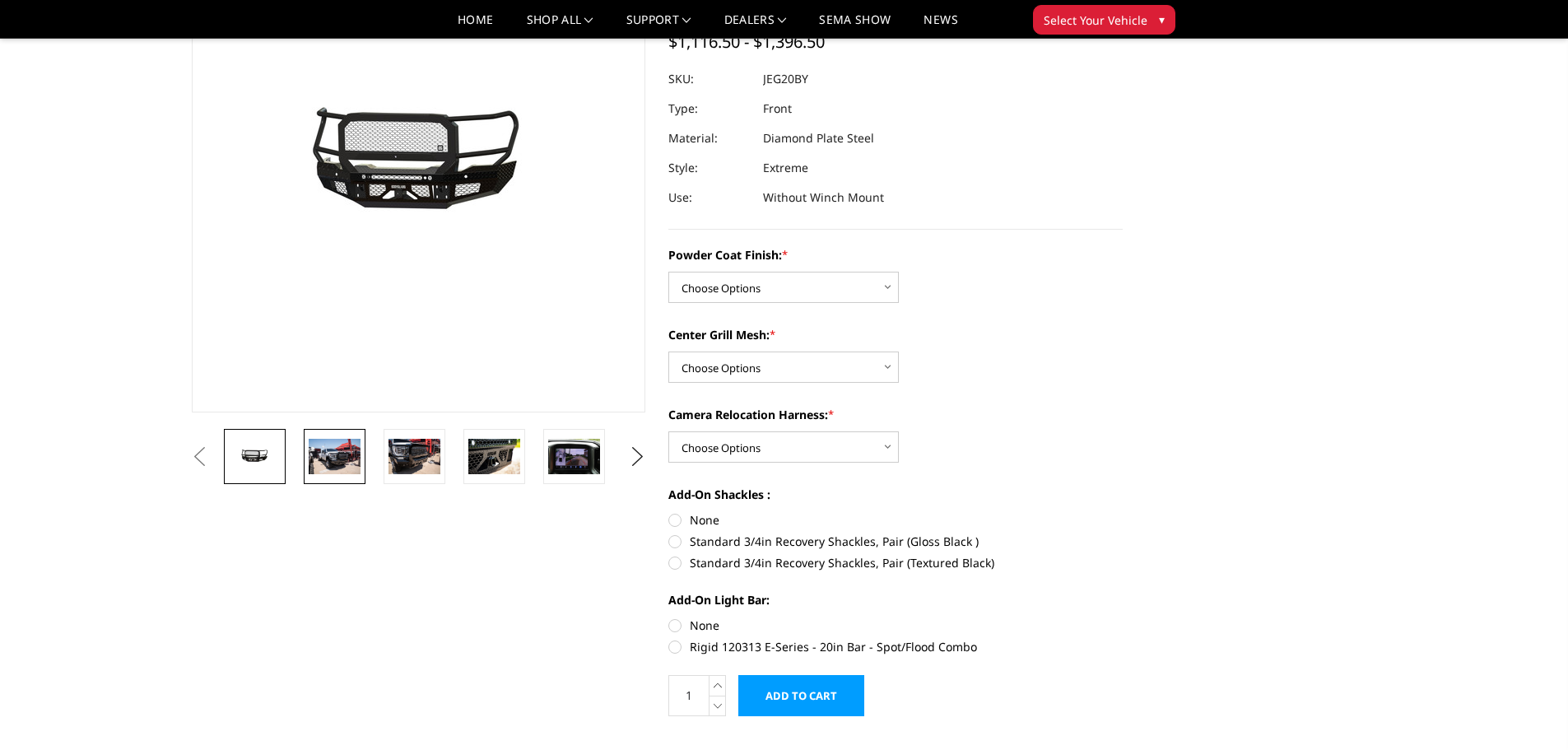
click at [319, 454] on img at bounding box center [335, 456] width 52 height 35
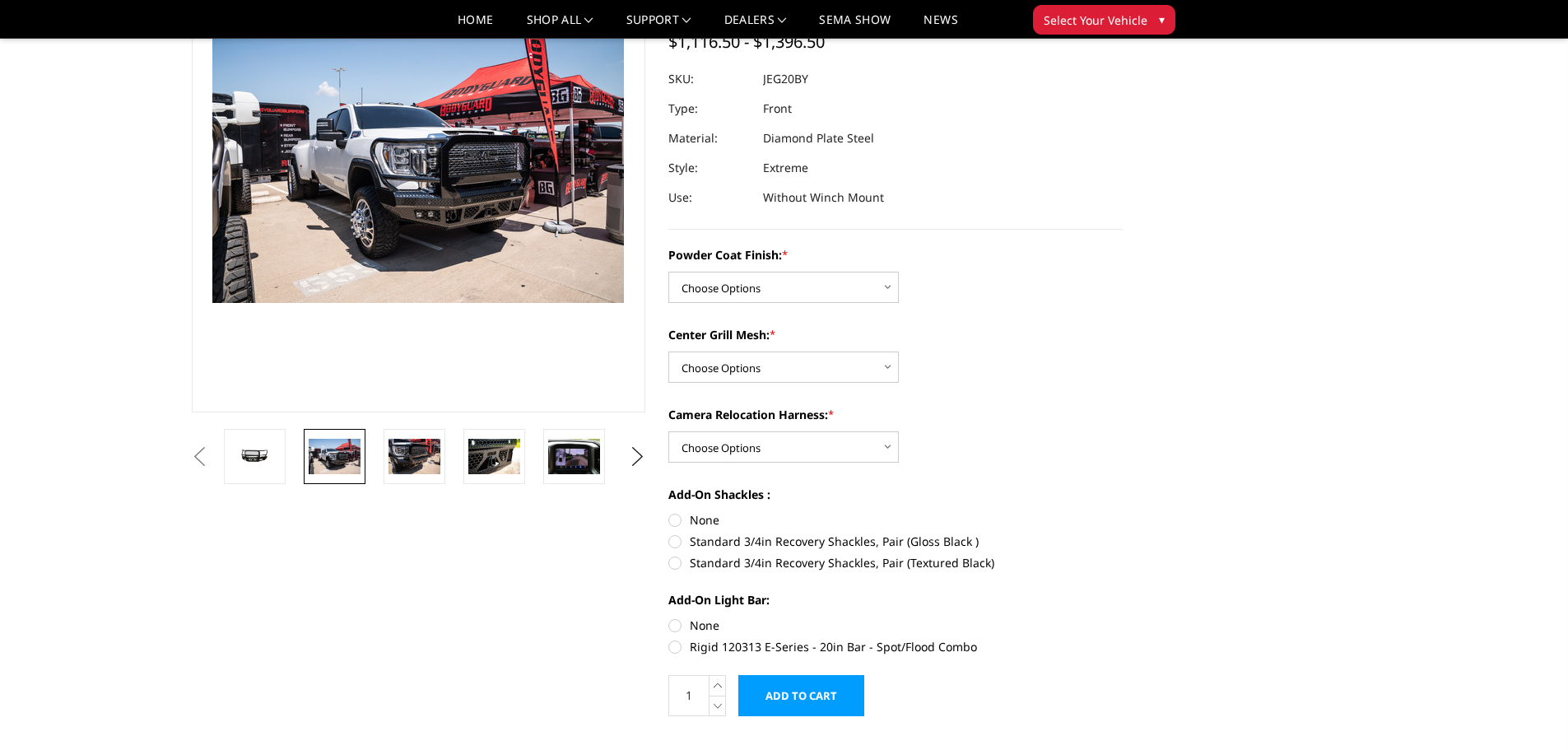
scroll to position [126, 0]
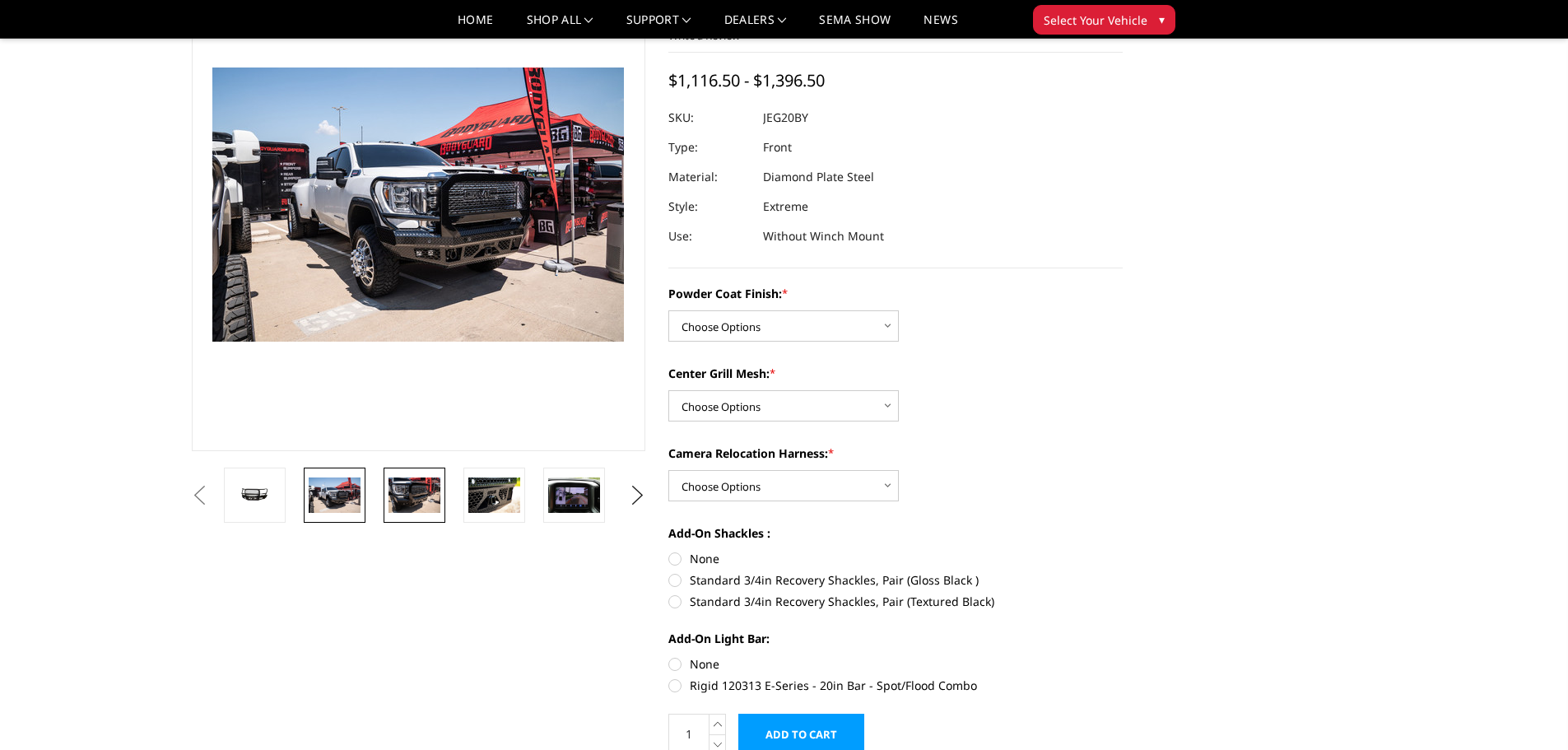
click at [440, 489] on img at bounding box center [415, 495] width 52 height 35
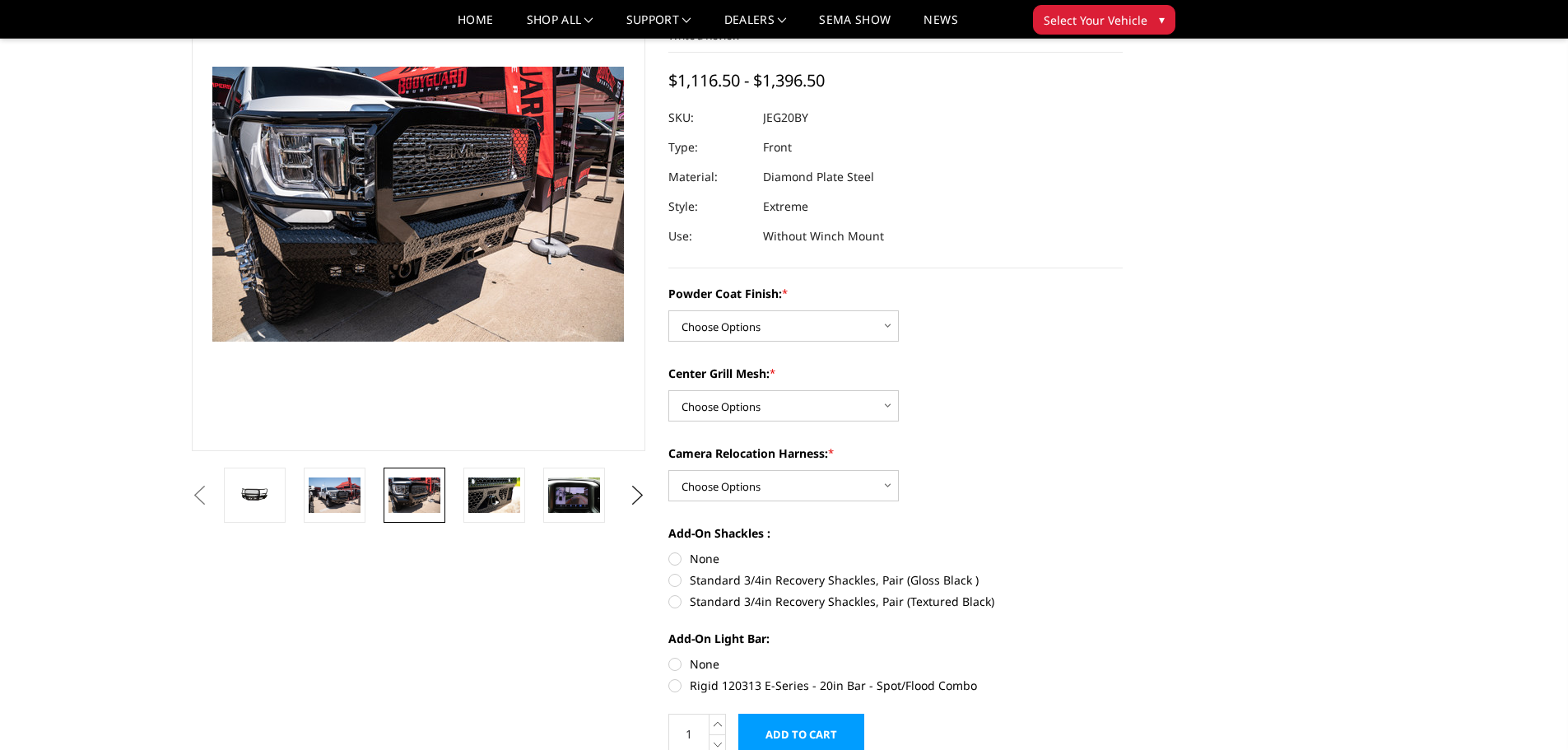
scroll to position [125, 0]
click at [501, 506] on img at bounding box center [494, 496] width 52 height 35
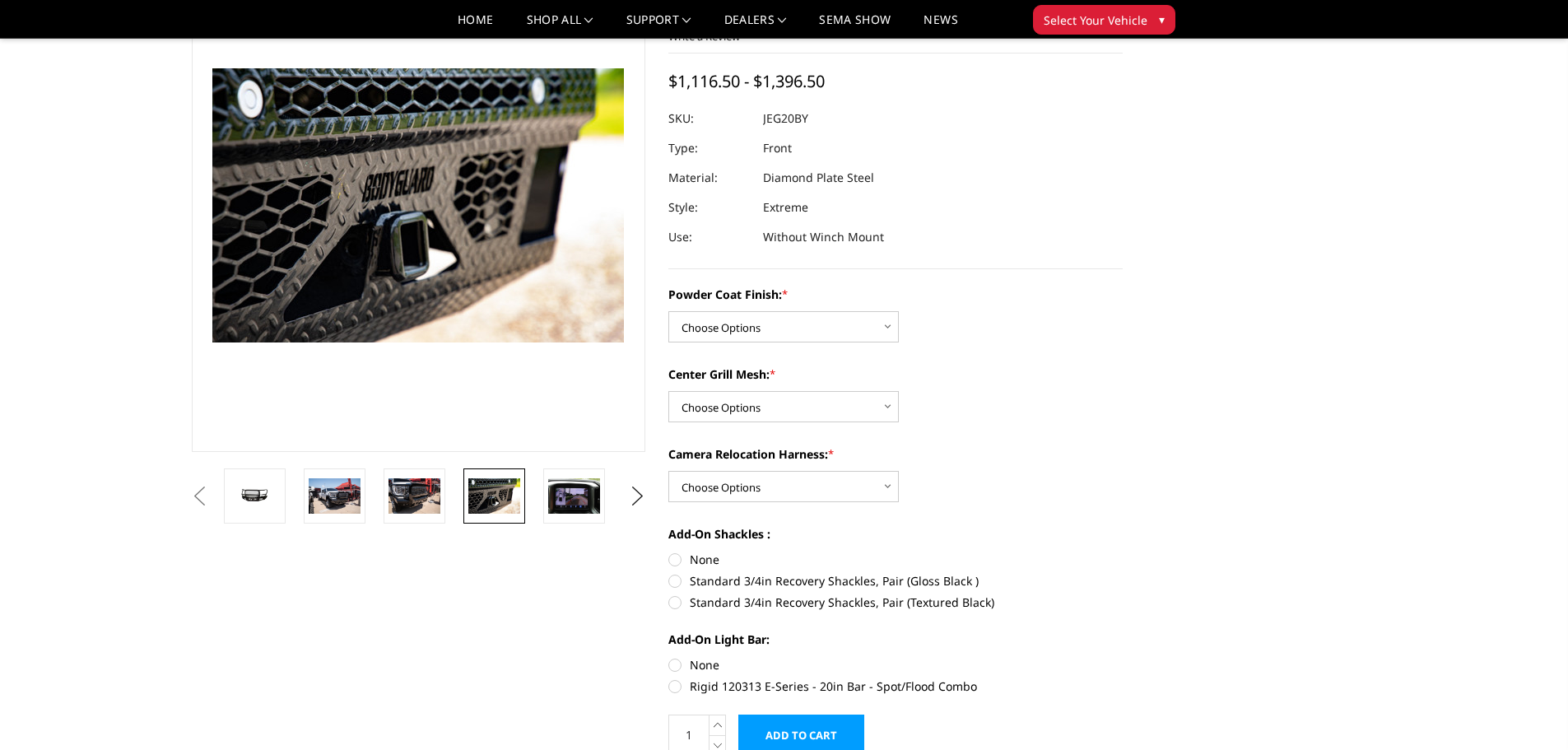
scroll to position [126, 0]
click at [587, 497] on img at bounding box center [575, 495] width 52 height 35
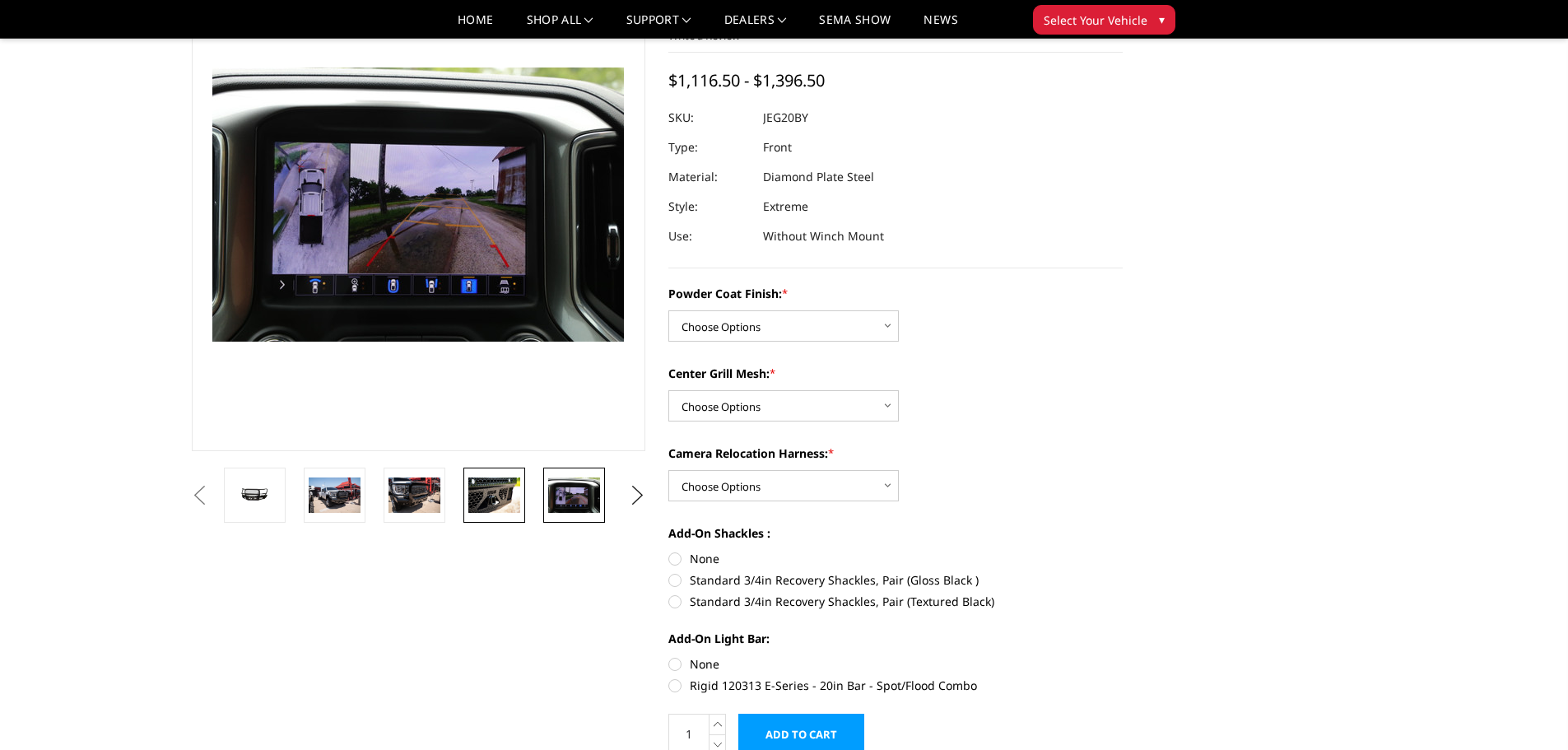
click at [495, 509] on img at bounding box center [494, 495] width 52 height 35
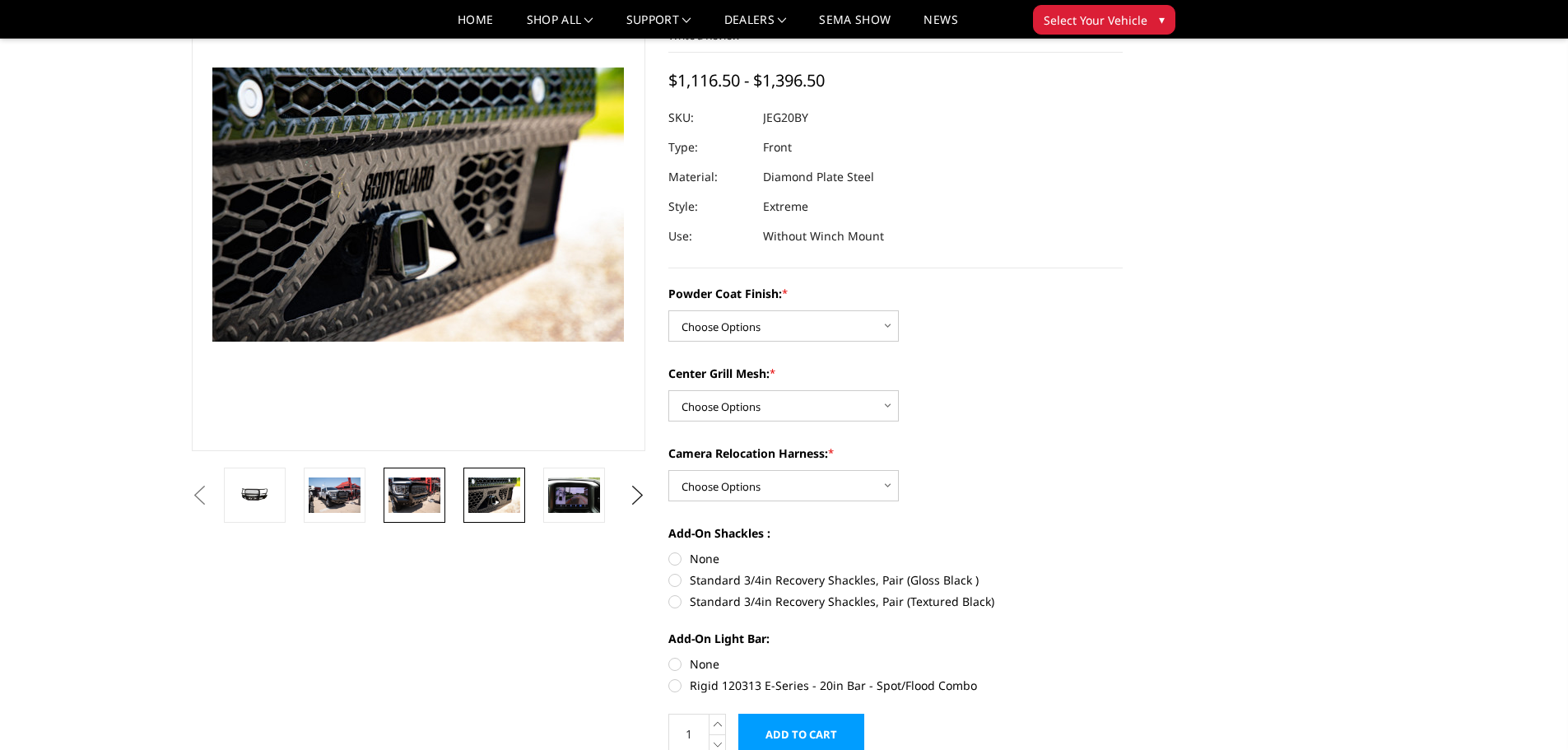
click at [425, 498] on img at bounding box center [415, 495] width 52 height 35
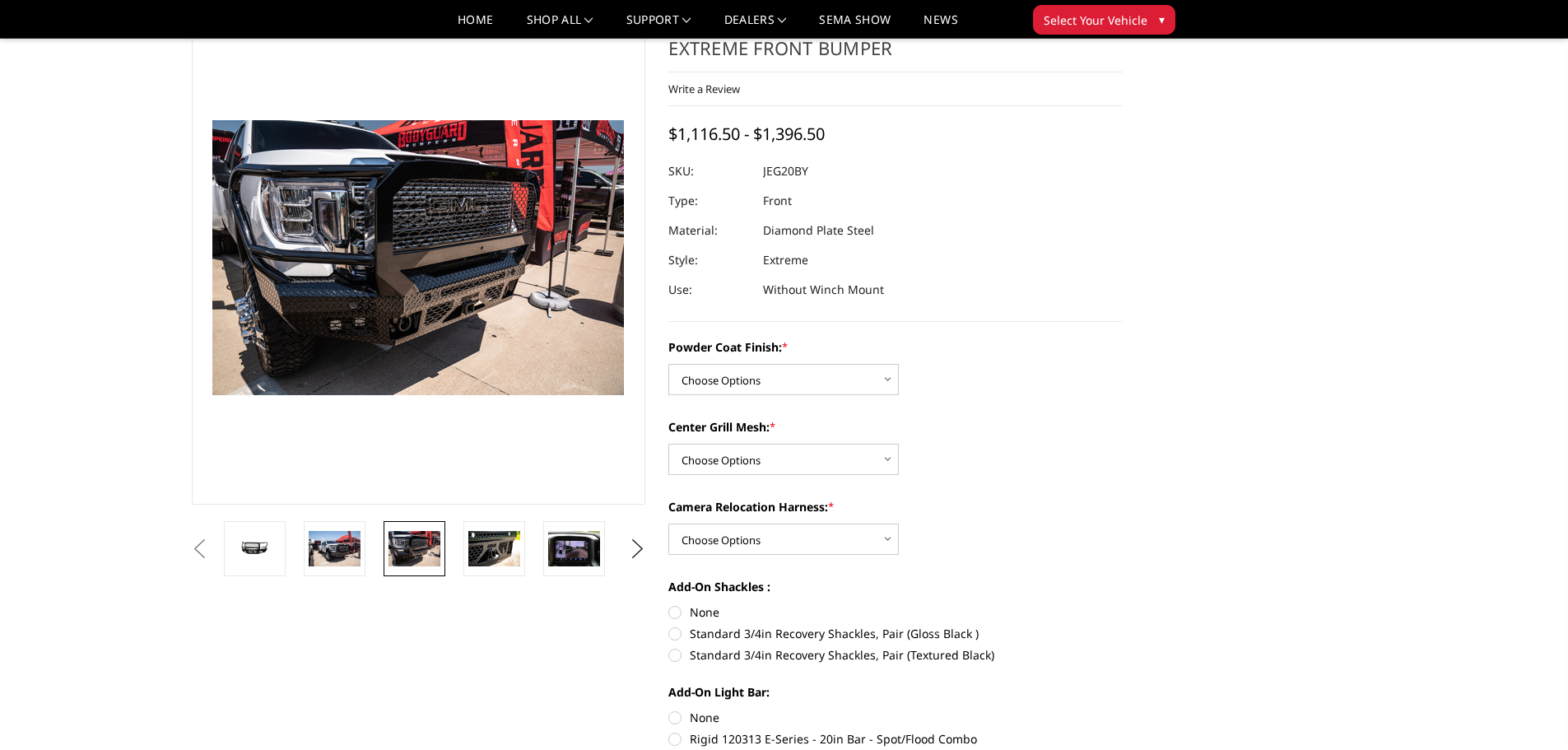
scroll to position [44, 0]
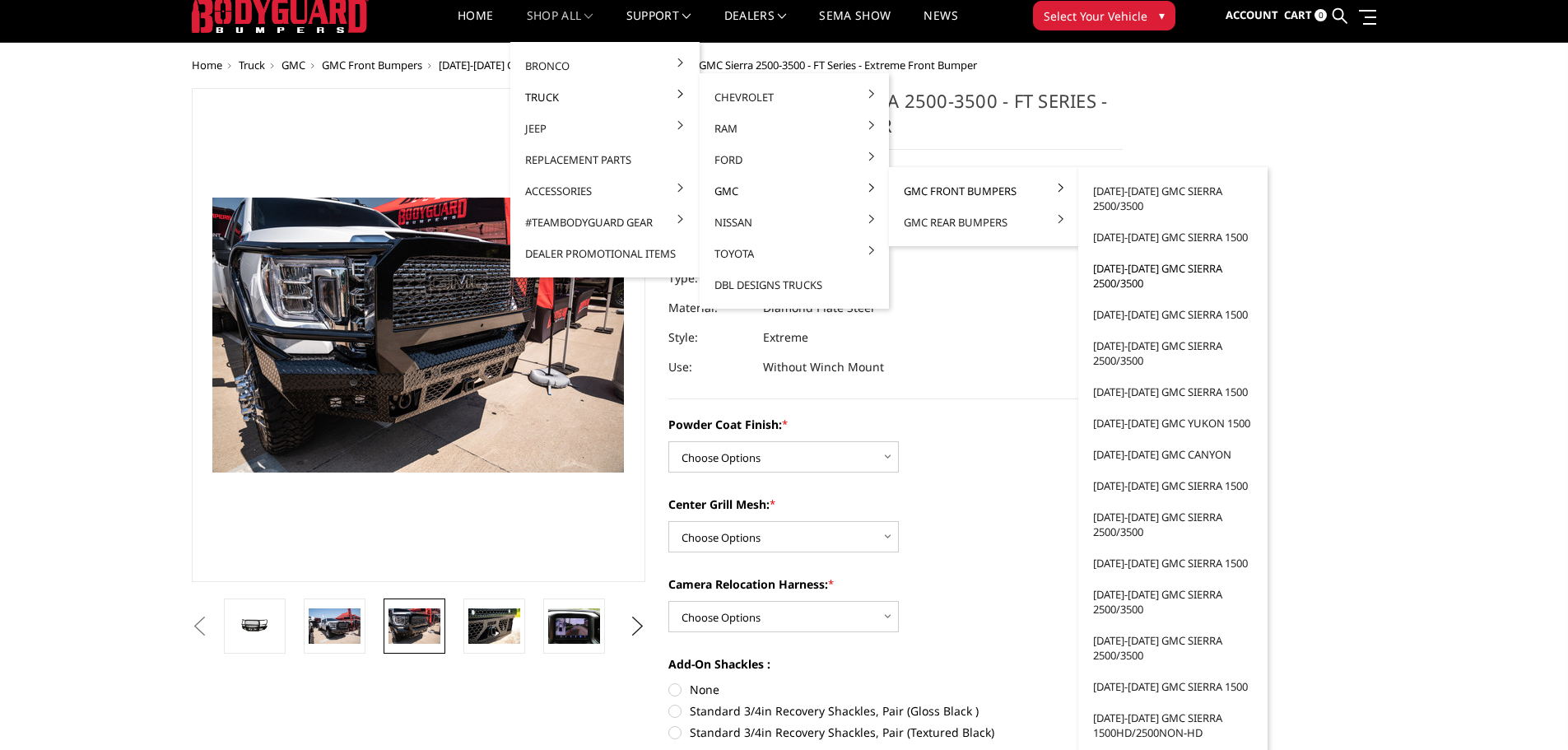
click at [1128, 275] on link "[DATE]-[DATE] GMC Sierra 2500/3500" at bounding box center [1174, 276] width 176 height 47
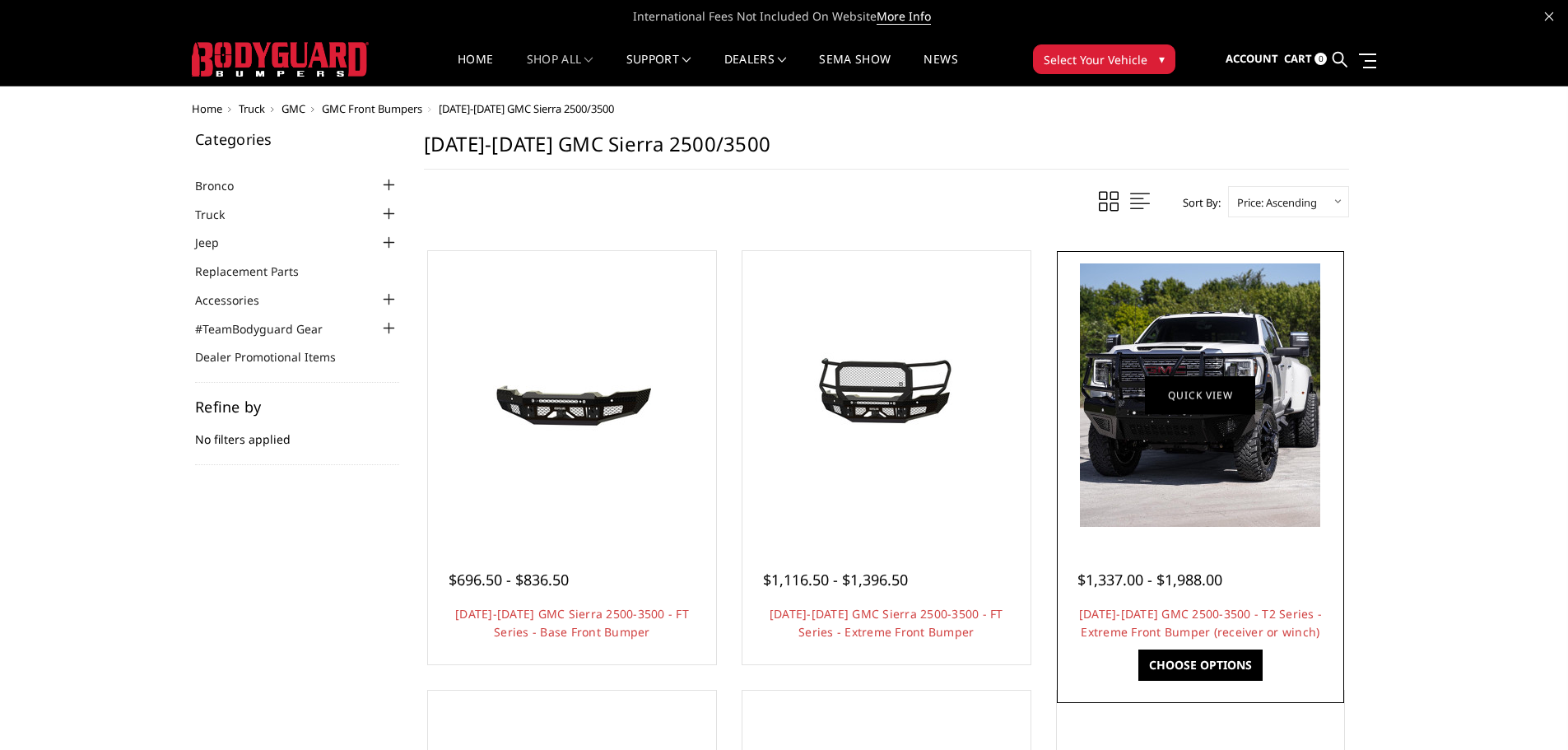
click at [1207, 408] on link "Quick view" at bounding box center [1201, 394] width 110 height 39
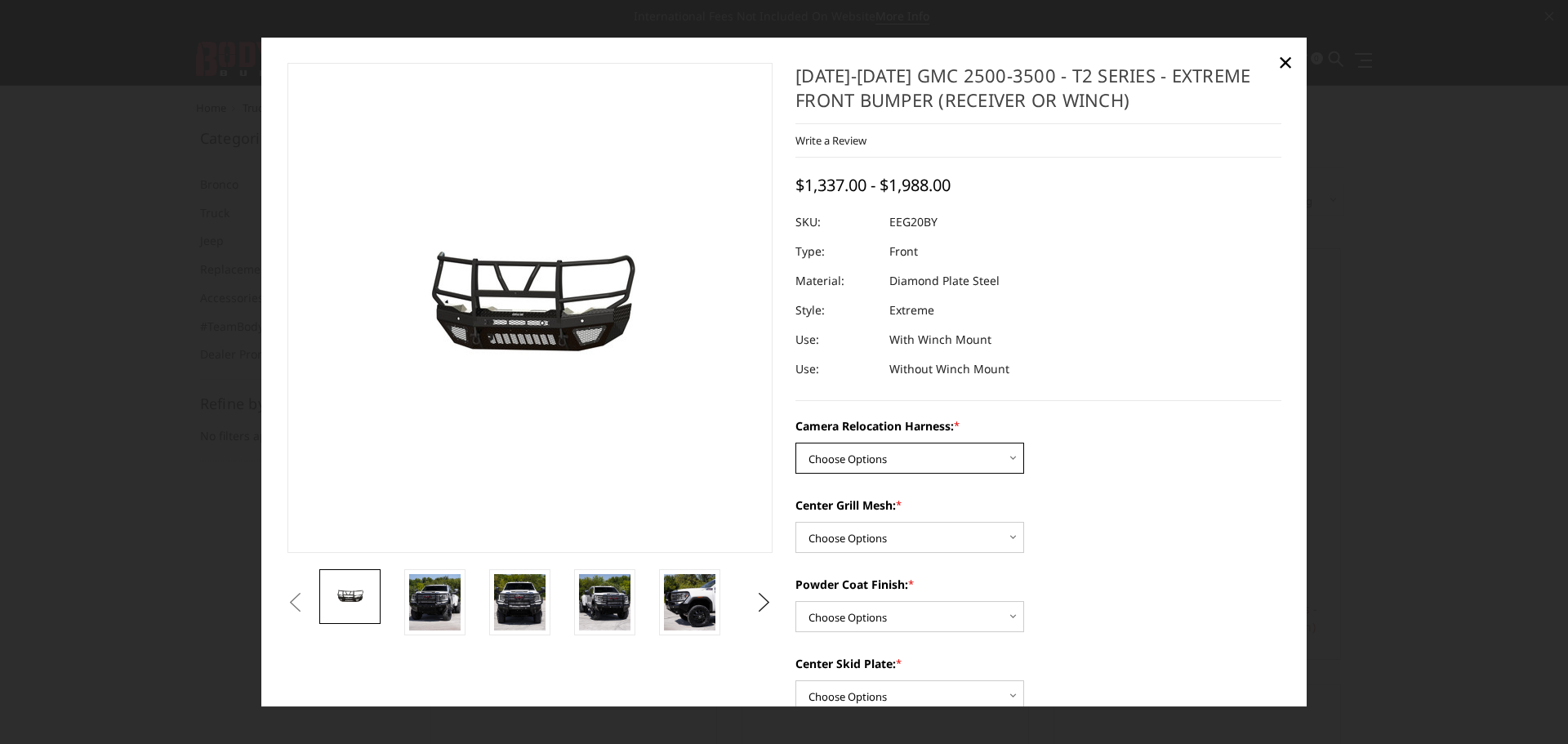
click at [918, 465] on select "Choose Options Without camera harness With camera harness" at bounding box center [909, 458] width 229 height 31
click at [795, 442] on select "Choose Options Without camera harness With camera harness" at bounding box center [909, 458] width 229 height 31
click at [884, 525] on select "Choose Options Without expanded metal With expanded metal" at bounding box center [909, 537] width 229 height 31
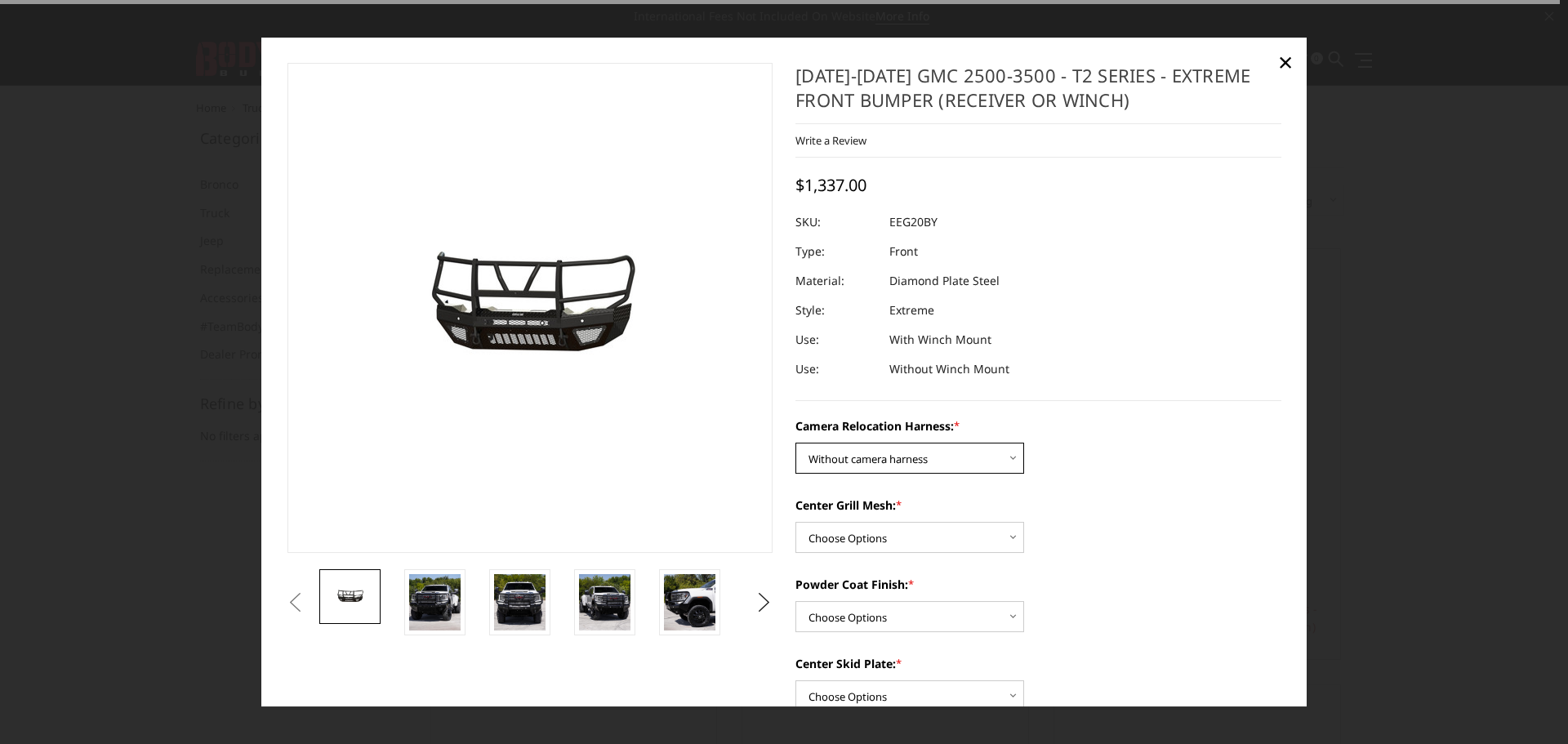
click at [878, 461] on select "Choose Options Without camera harness With camera harness" at bounding box center [909, 458] width 229 height 31
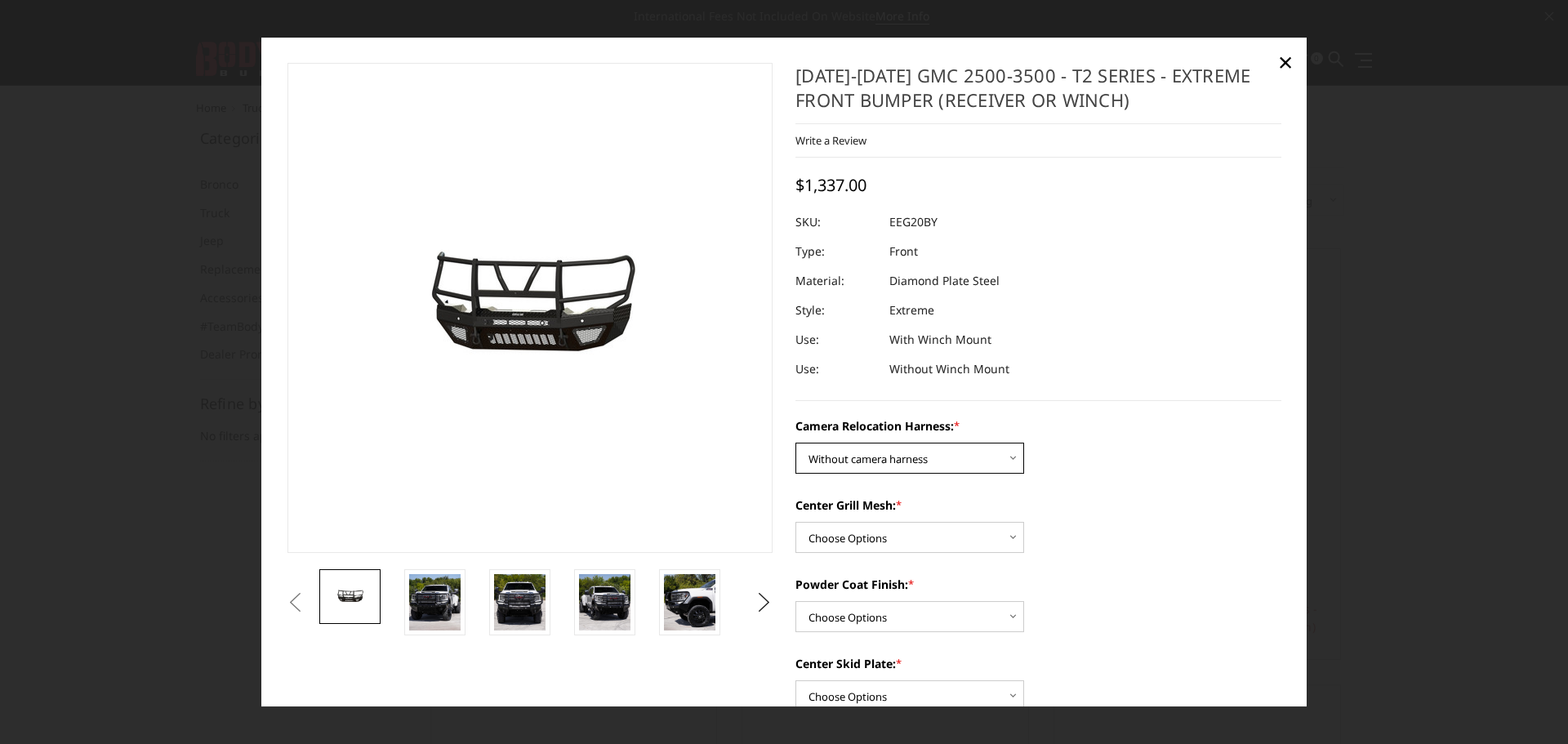
select select "3797"
click at [795, 442] on select "Choose Options Without camera harness With camera harness" at bounding box center [909, 458] width 229 height 31
click at [878, 545] on select "Choose Options Without expanded metal With expanded metal" at bounding box center [909, 537] width 229 height 31
select select "3795"
click at [795, 522] on select "Choose Options Without expanded metal With expanded metal" at bounding box center [909, 537] width 229 height 31
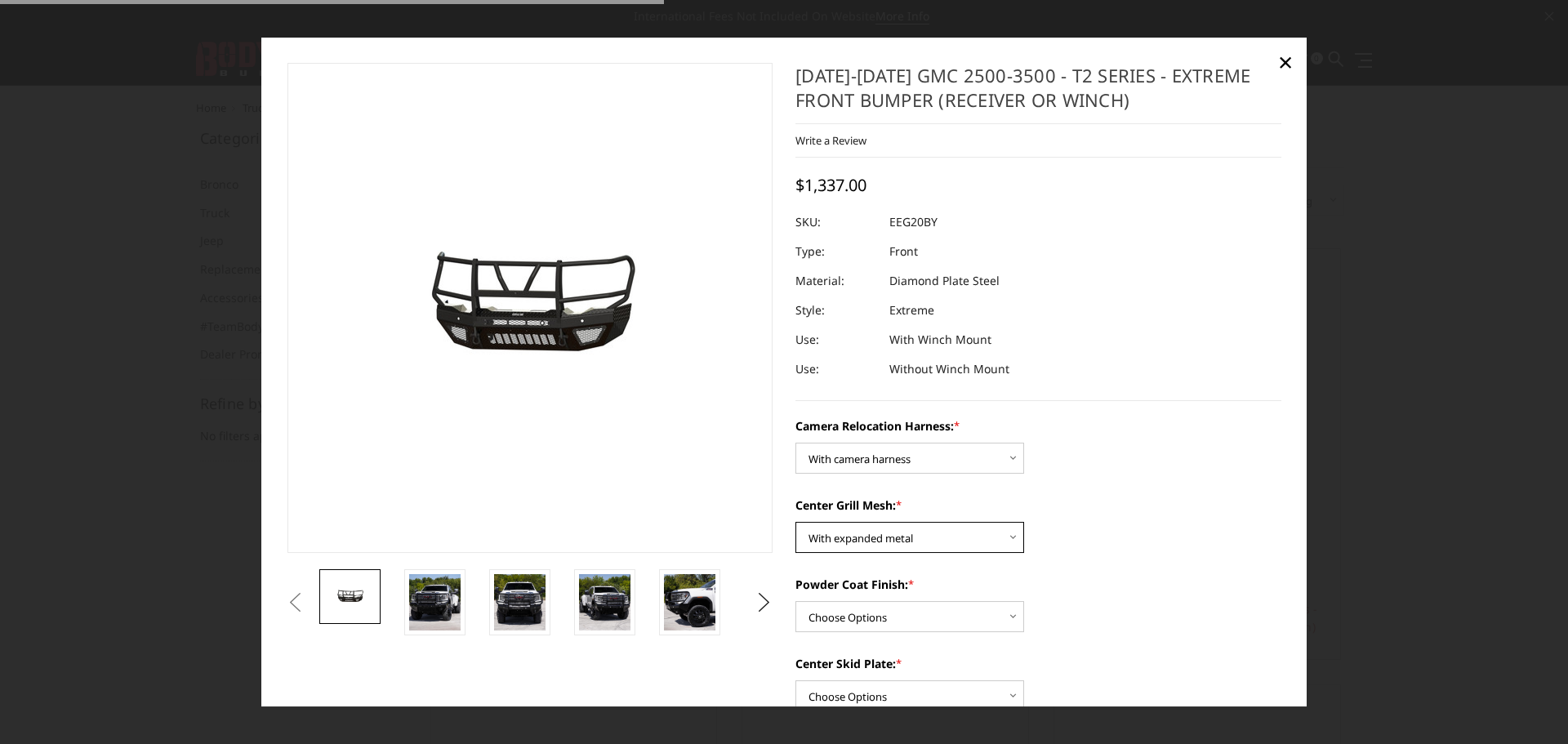
scroll to position [82, 0]
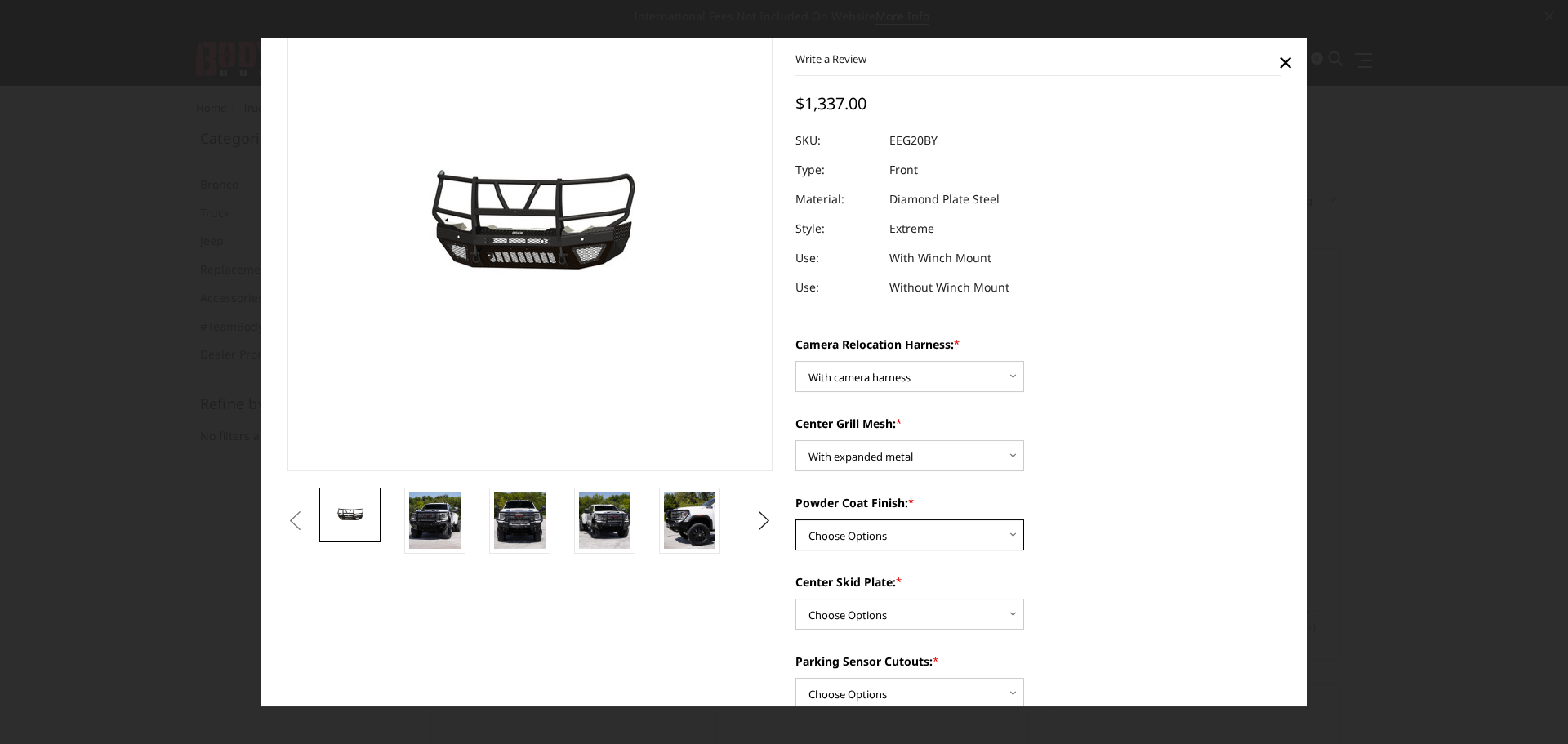
click at [896, 539] on select "Choose Options Textured Black Powder Coat Gloss Black Powder Coat Bare Metal" at bounding box center [909, 534] width 229 height 31
select select "3794"
click at [795, 519] on select "Choose Options Textured Black Powder Coat Gloss Black Powder Coat Bare Metal" at bounding box center [909, 534] width 229 height 31
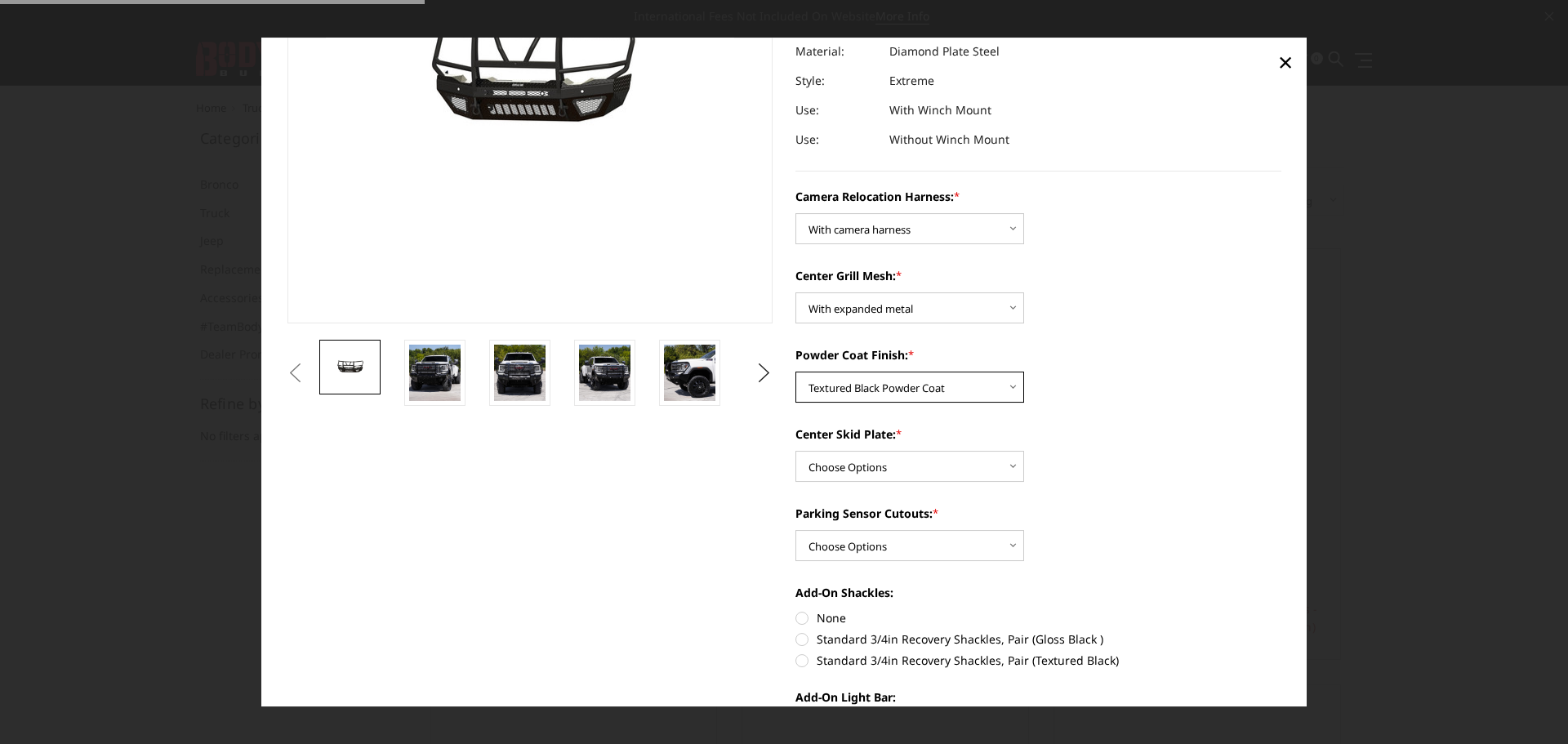
scroll to position [245, 0]
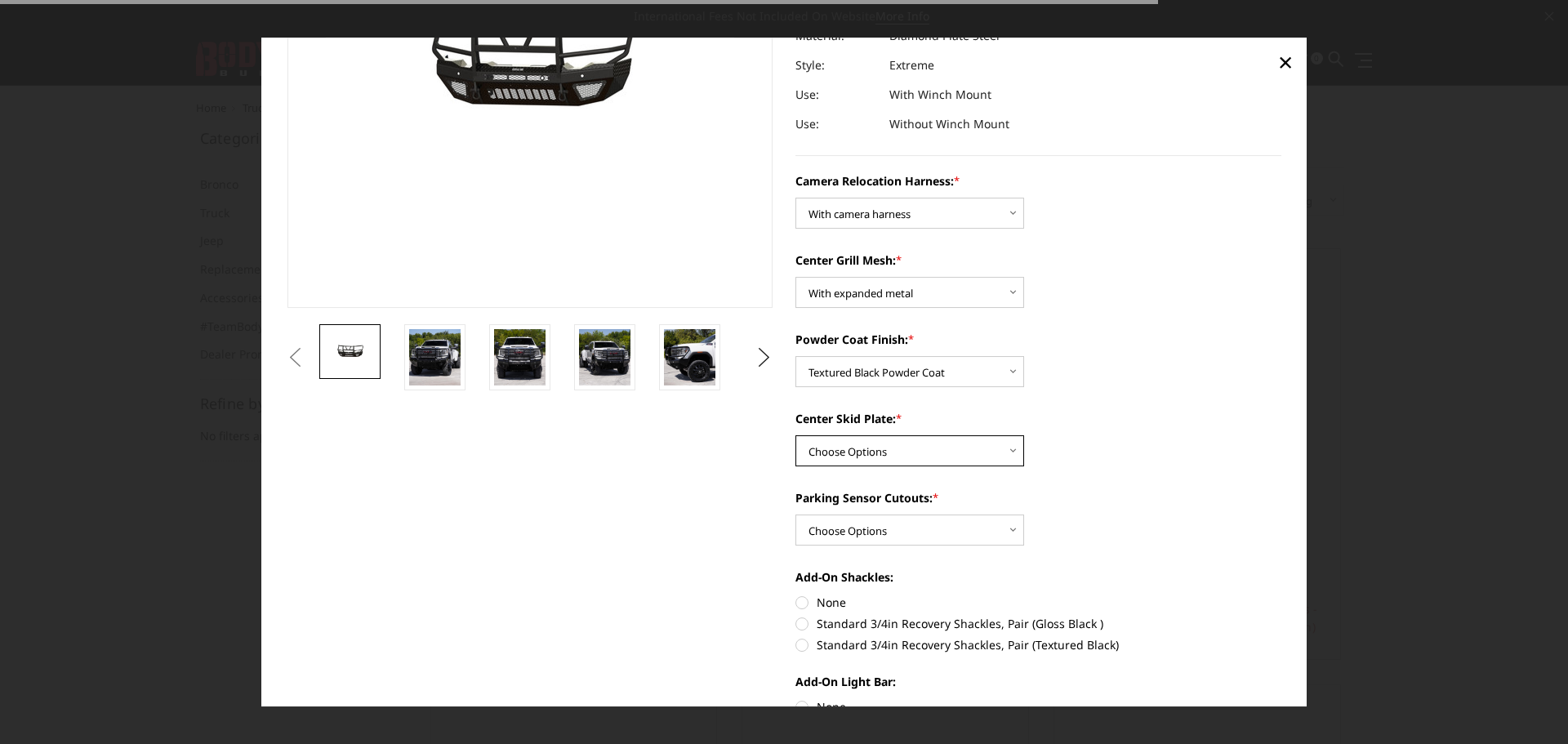
click at [867, 454] on select "Choose Options Winch Mount Skid Plate Standard Skid Plate (included) 2" Receive…" at bounding box center [909, 451] width 229 height 31
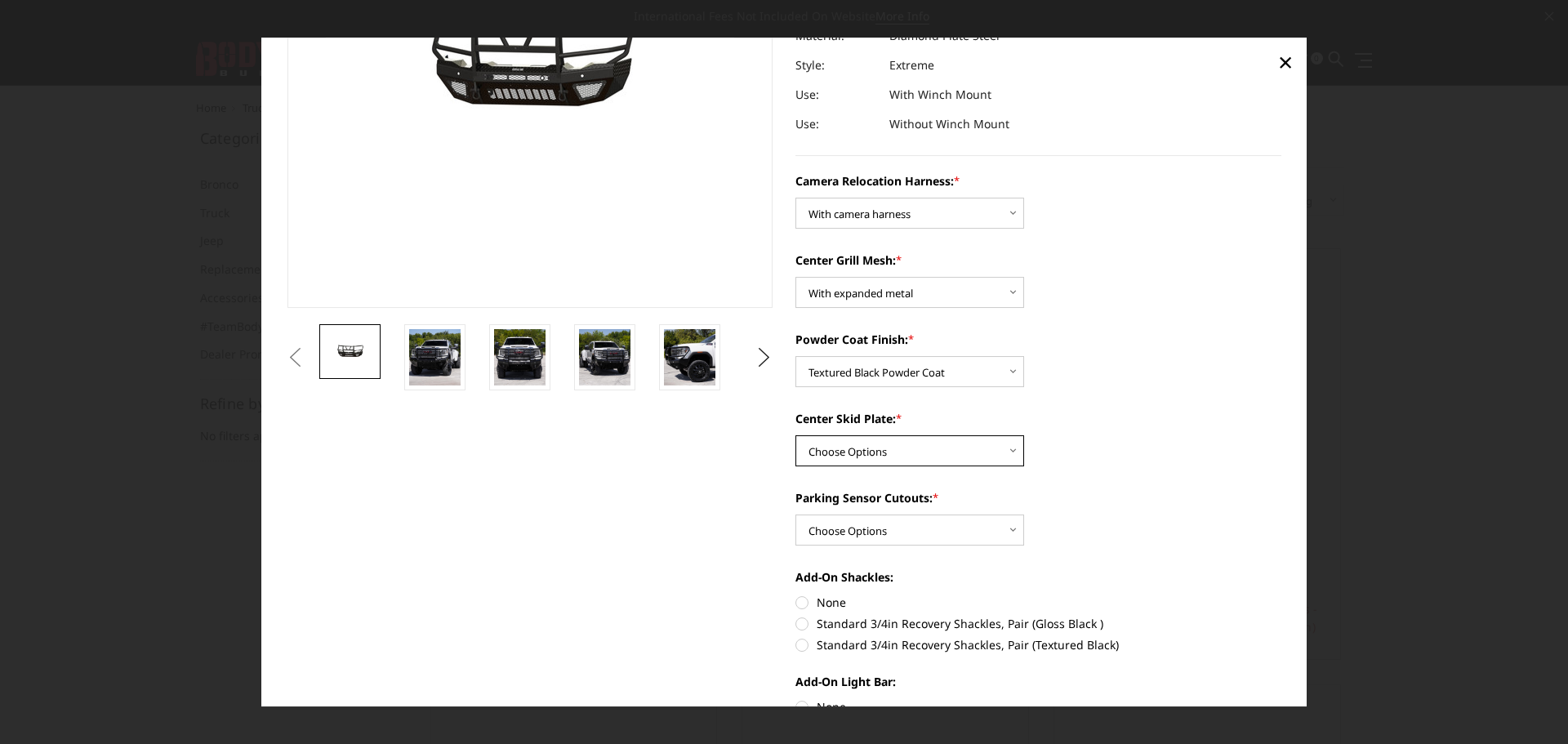
select select "3791"
click at [795, 435] on select "Choose Options Winch Mount Skid Plate Standard Skid Plate (included) 2" Receive…" at bounding box center [909, 451] width 229 height 31
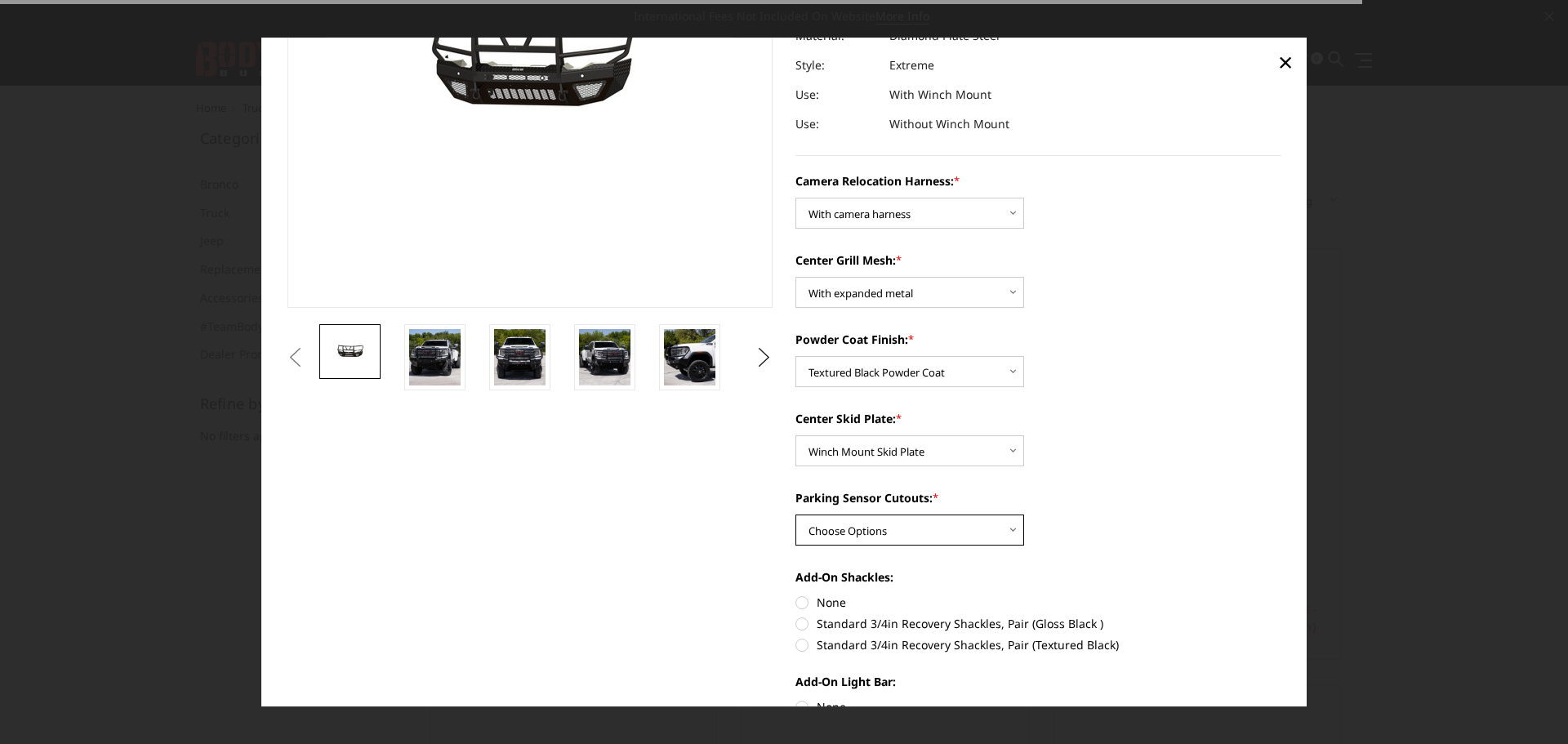
click at [870, 526] on select "Choose Options Yes - With Parking Sensor Cutouts" at bounding box center [909, 530] width 229 height 31
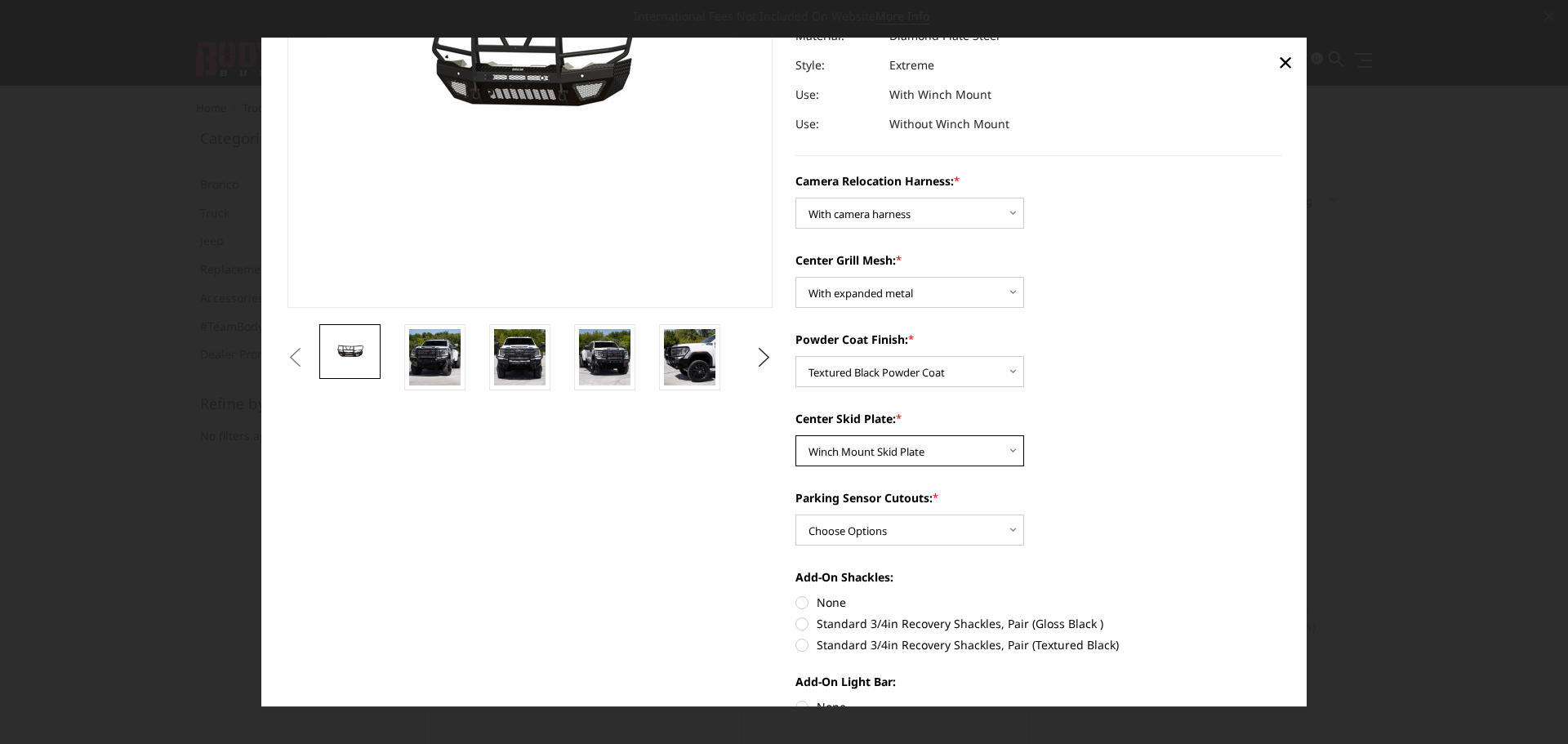
click at [876, 456] on select "Choose Options Winch Mount Skid Plate Standard Skid Plate (included) 2" Receive…" at bounding box center [909, 451] width 229 height 31
click at [795, 435] on select "Choose Options Winch Mount Skid Plate Standard Skid Plate (included) 2" Receive…" at bounding box center [909, 451] width 229 height 31
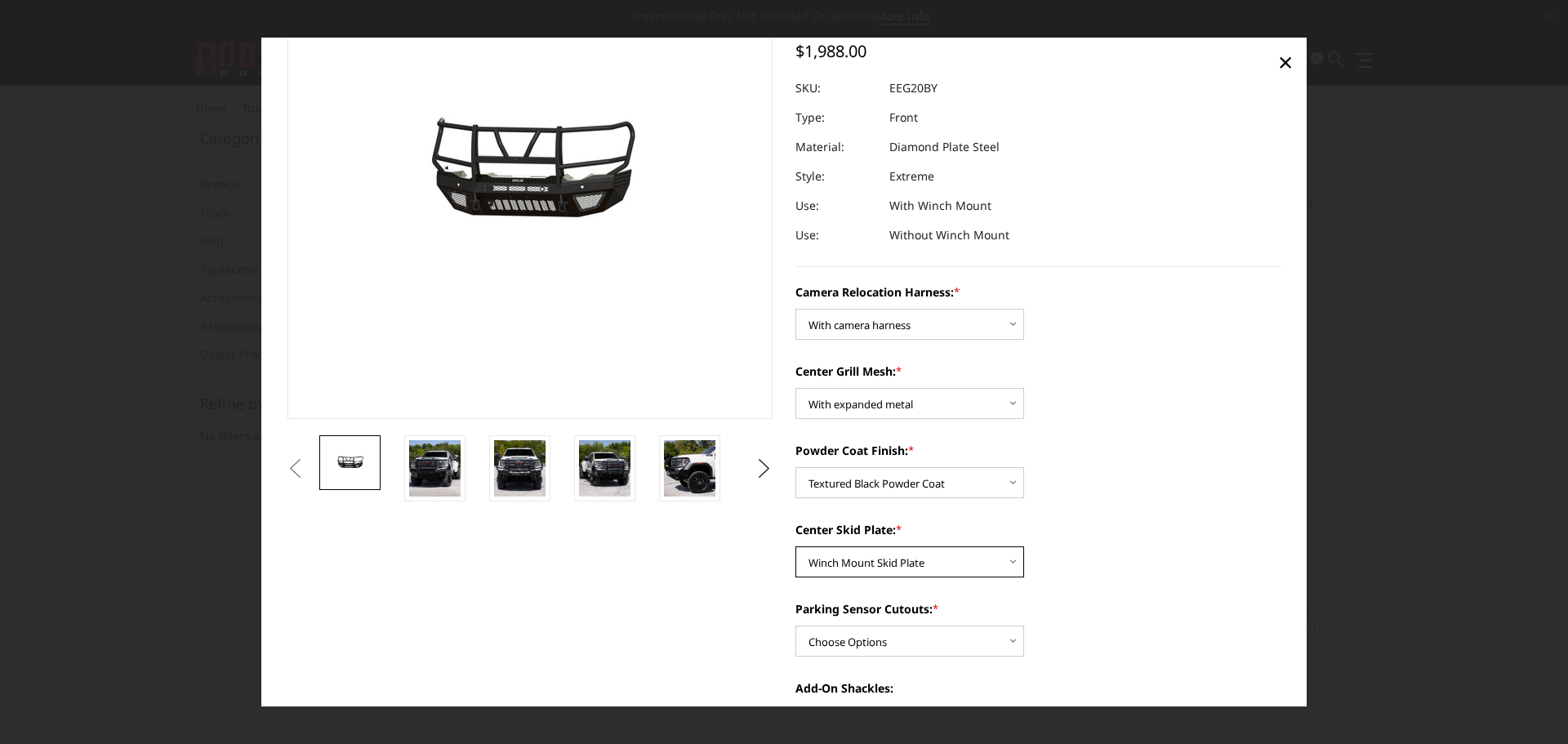
scroll to position [163, 0]
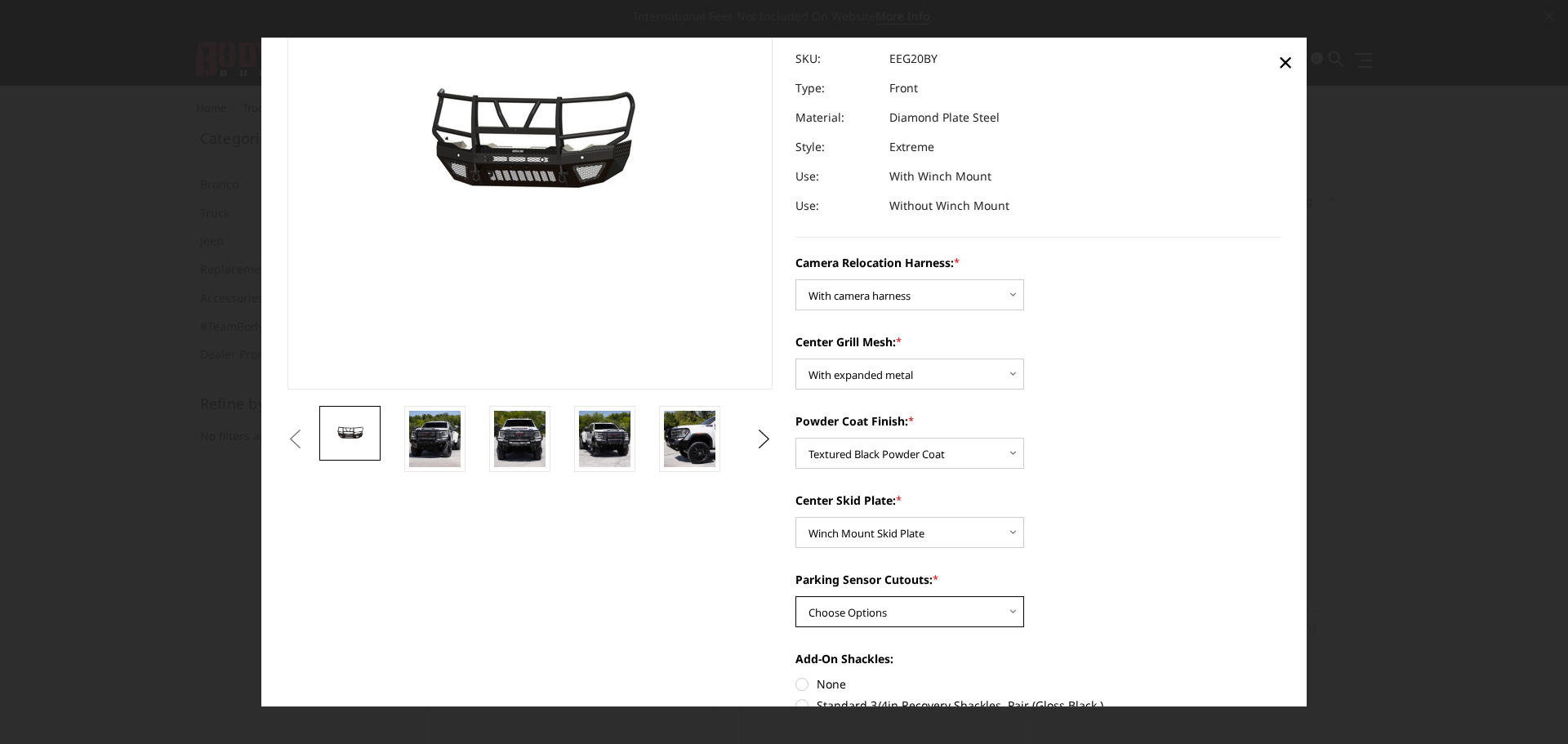
click at [882, 596] on select "Choose Options Yes - With Parking Sensor Cutouts" at bounding box center [909, 611] width 229 height 31
select select "3788"
click at [795, 596] on select "Choose Options Yes - With Parking Sensor Cutouts" at bounding box center [909, 611] width 229 height 31
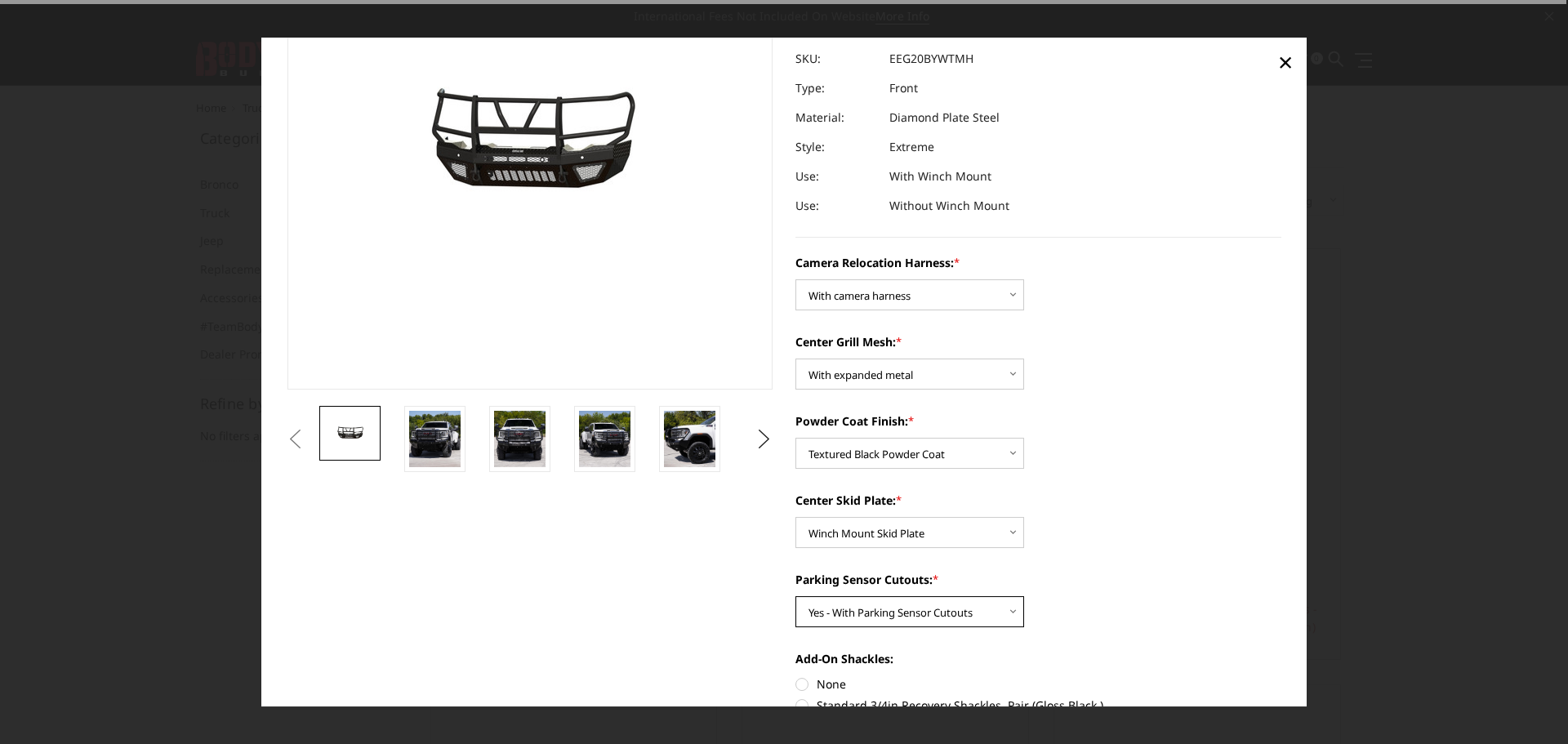
scroll to position [245, 0]
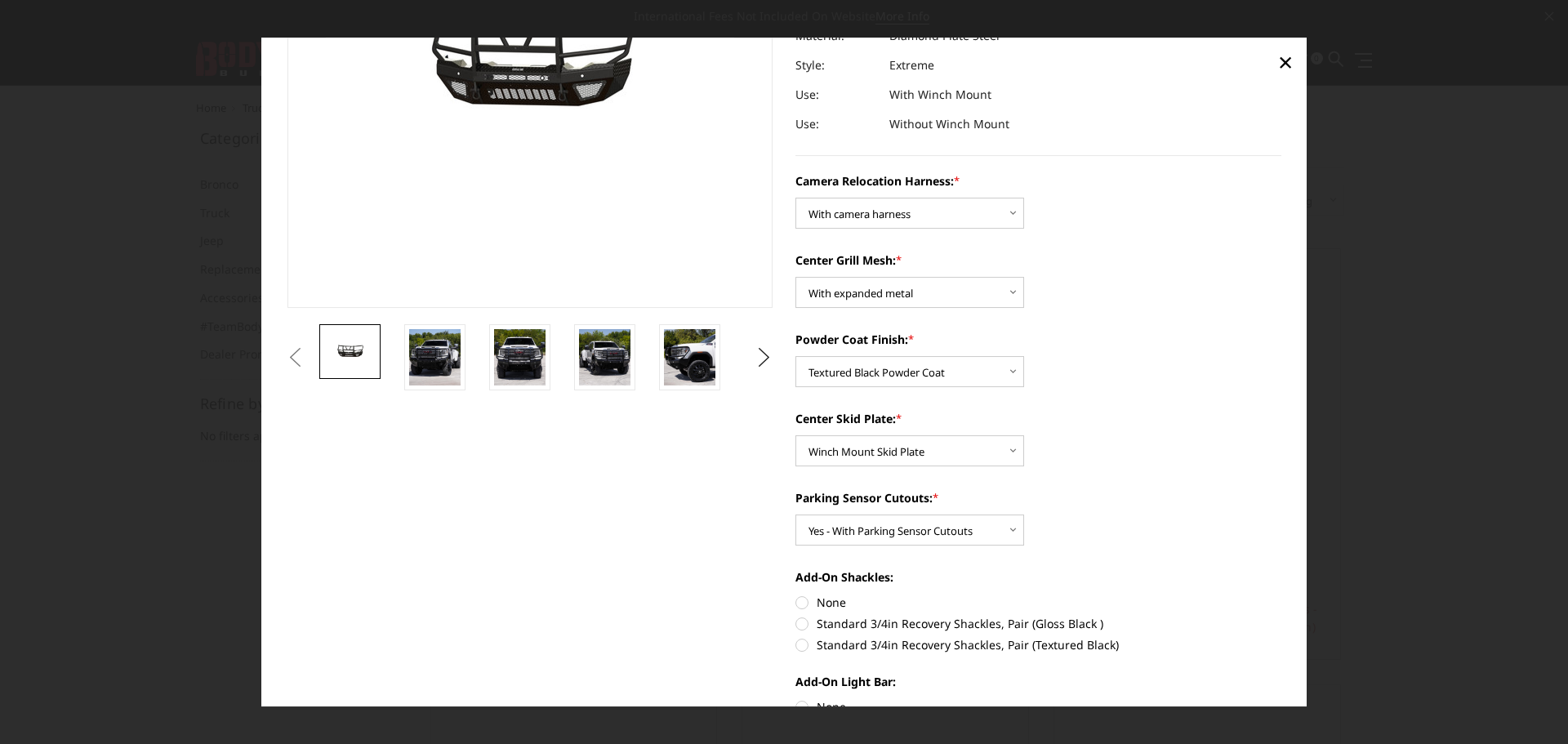
click at [832, 639] on label "Standard 3/4in Recovery Shackles, Pair (Textured Black)" at bounding box center [1037, 645] width 485 height 17
click at [1282, 615] on input "Standard 3/4in Recovery Shackles, Pair (Textured Black)" at bounding box center [1282, 615] width 1 height 1
radio input "true"
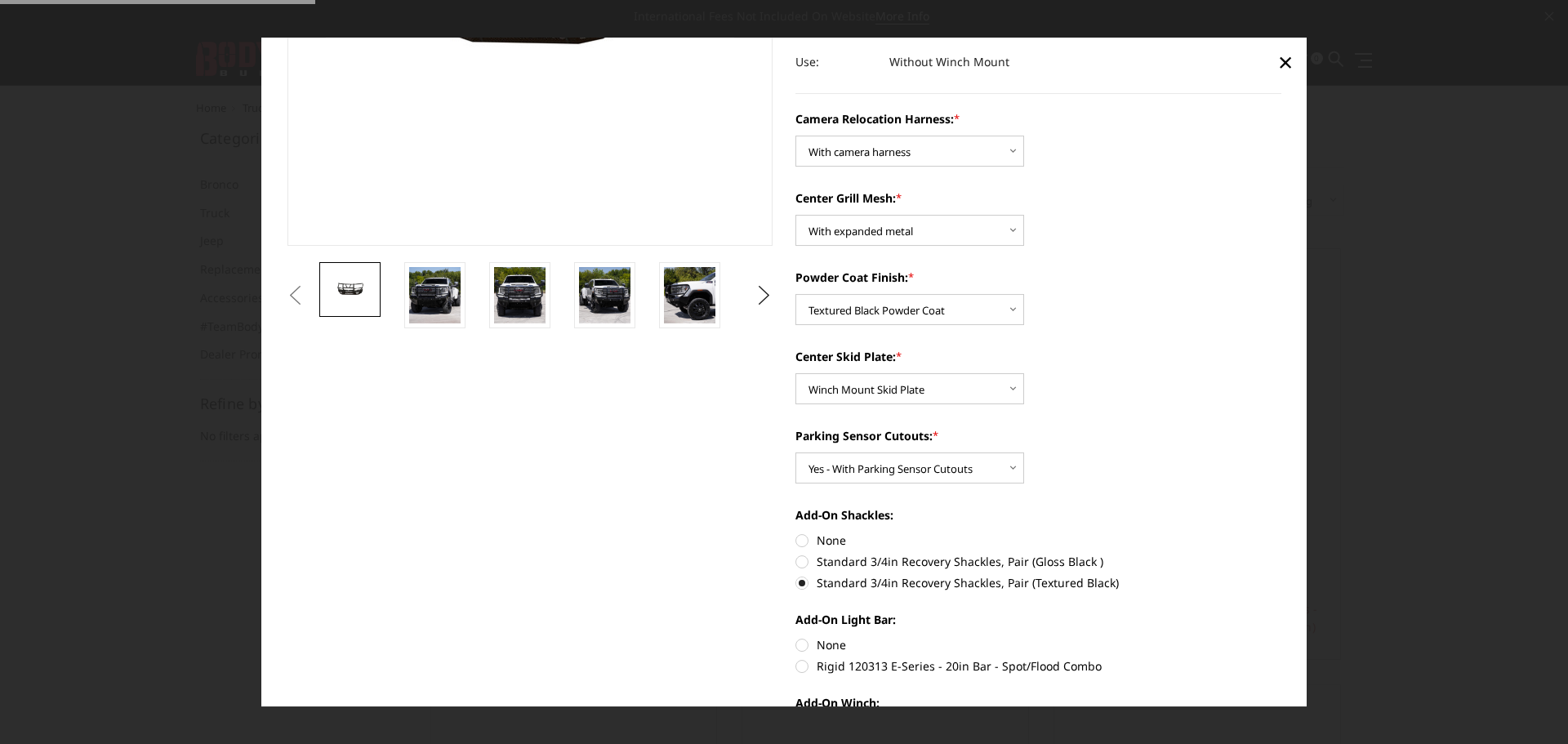
scroll to position [409, 0]
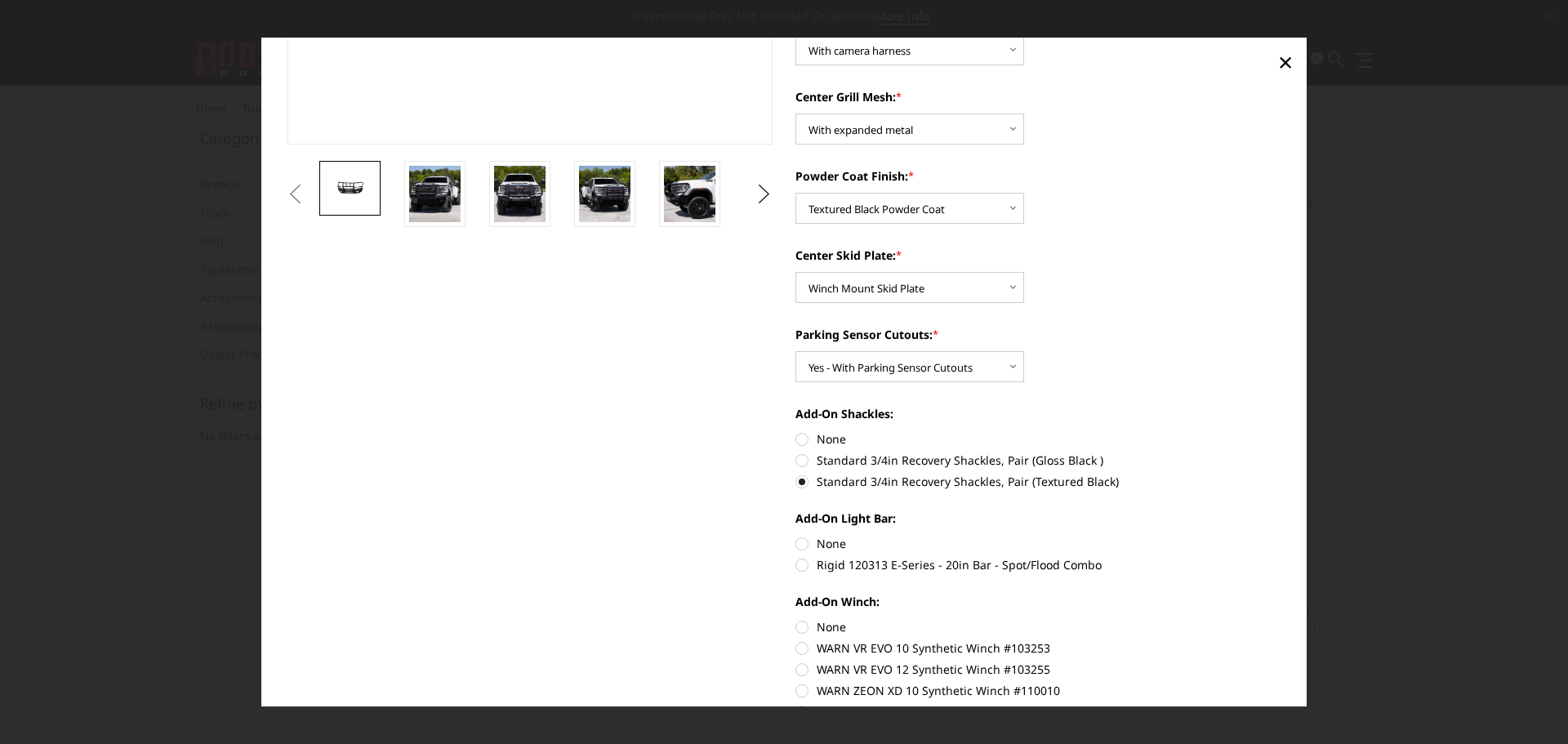
click at [819, 540] on label "None" at bounding box center [1037, 543] width 485 height 17
click at [796, 535] on input "None" at bounding box center [795, 534] width 1 height 1
radio input "true"
click at [819, 632] on label "None" at bounding box center [1037, 627] width 485 height 17
click at [796, 619] on input "None" at bounding box center [795, 618] width 1 height 1
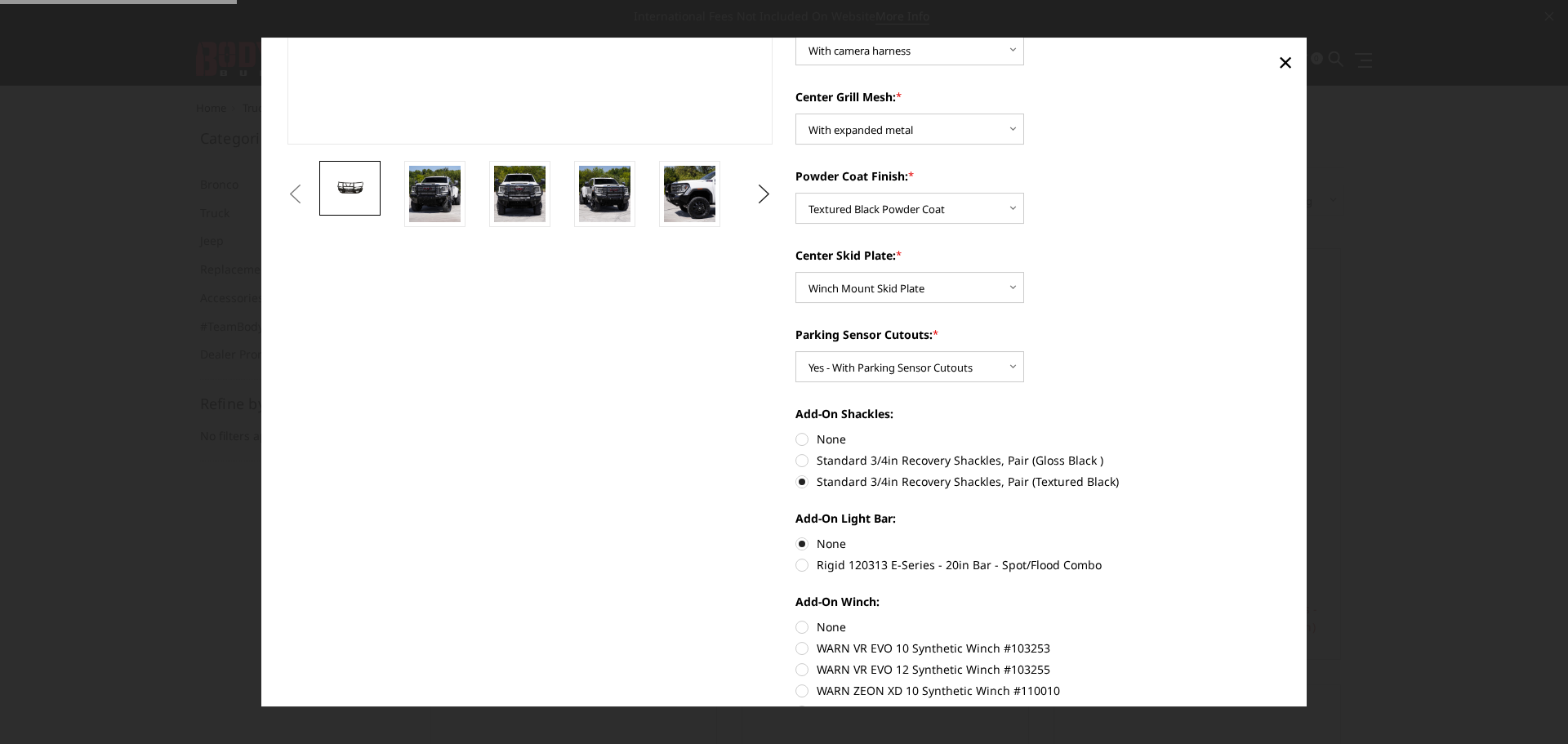
radio input "true"
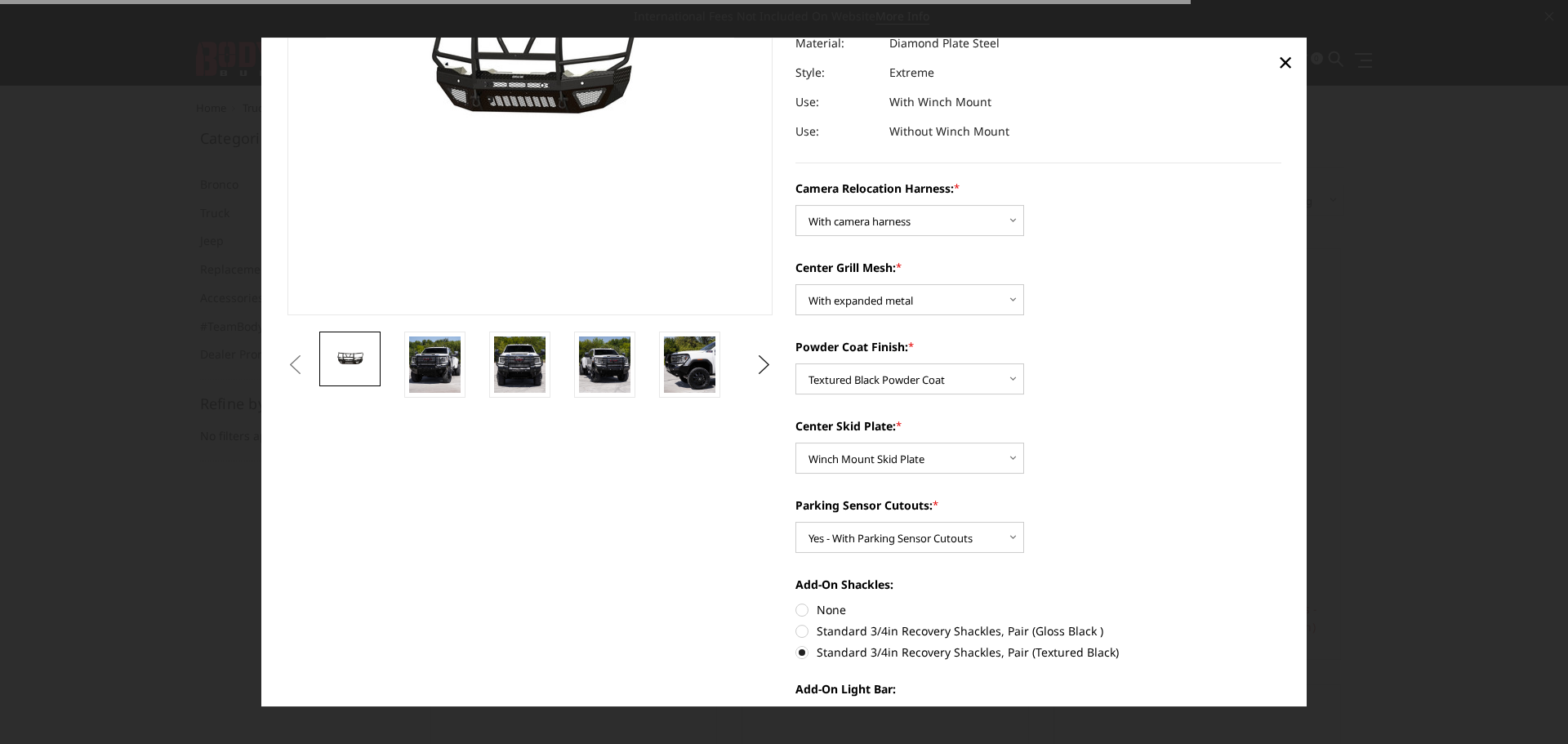
scroll to position [0, 0]
